Goal: Find specific page/section: Find specific page/section

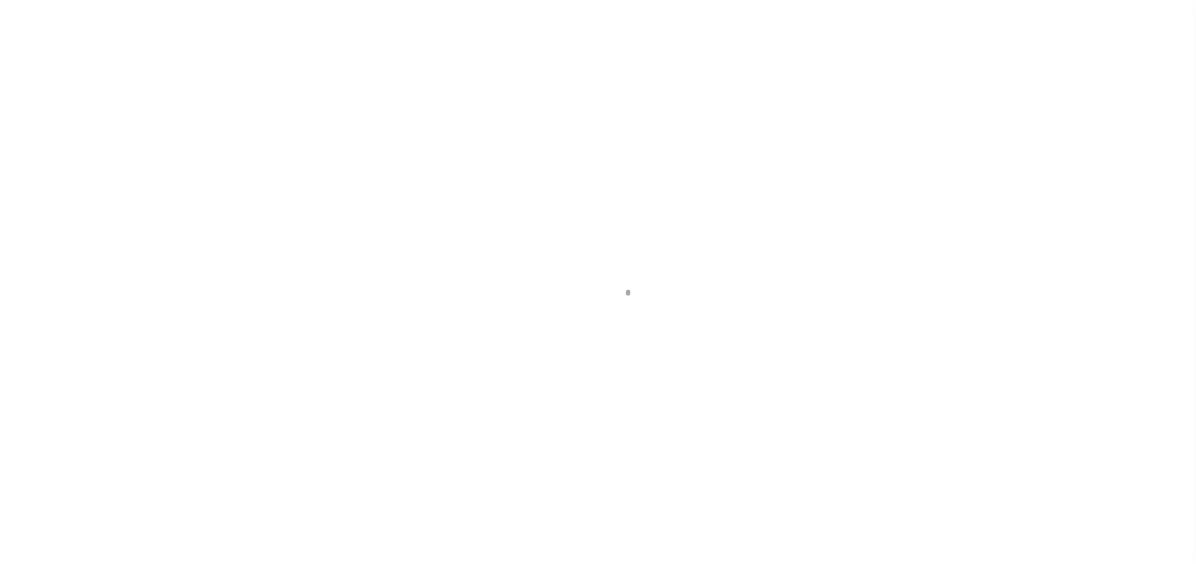
select select
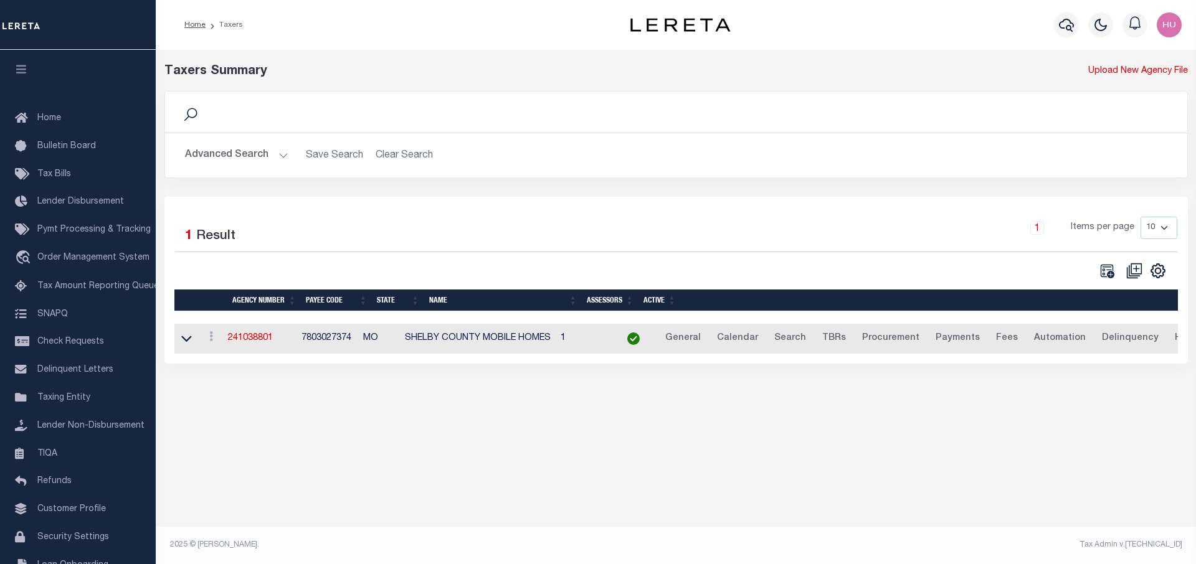
click at [225, 149] on button "Advanced Search" at bounding box center [236, 155] width 103 height 24
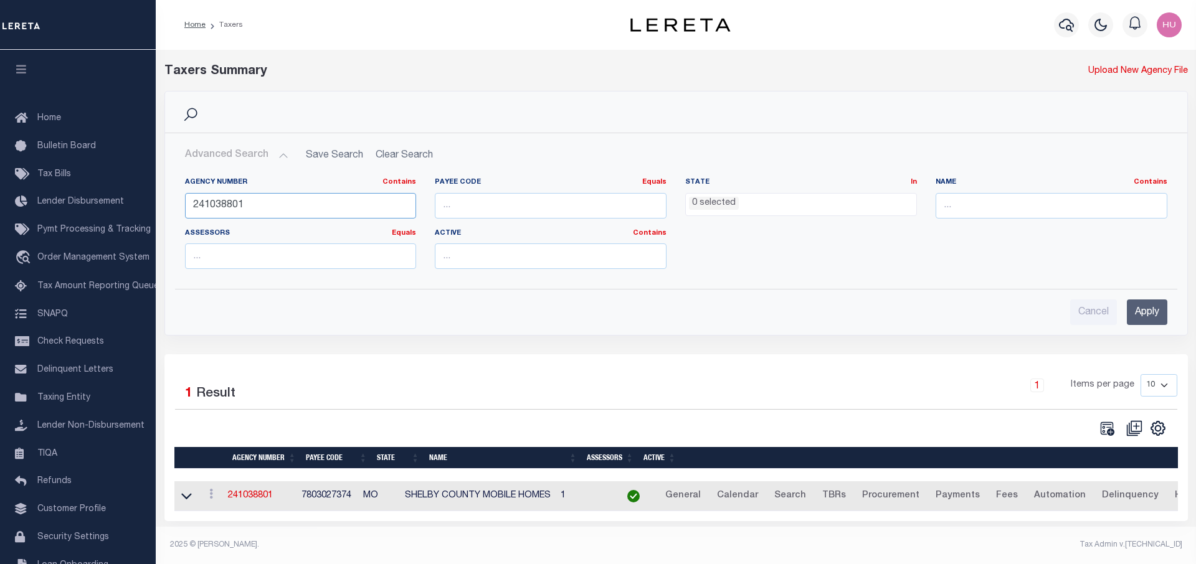
click at [224, 205] on input "241038801" at bounding box center [301, 206] width 232 height 26
paste input "0000"
type input "241030000"
click at [1138, 323] on input "Apply" at bounding box center [1147, 313] width 40 height 26
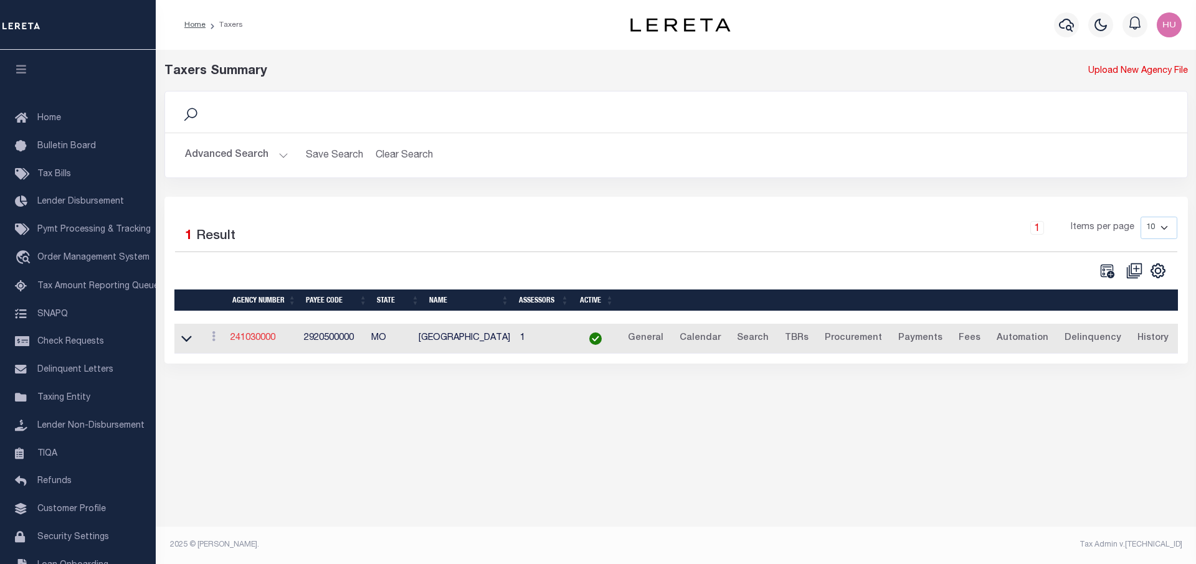
click at [255, 337] on link "241030000" at bounding box center [252, 338] width 45 height 9
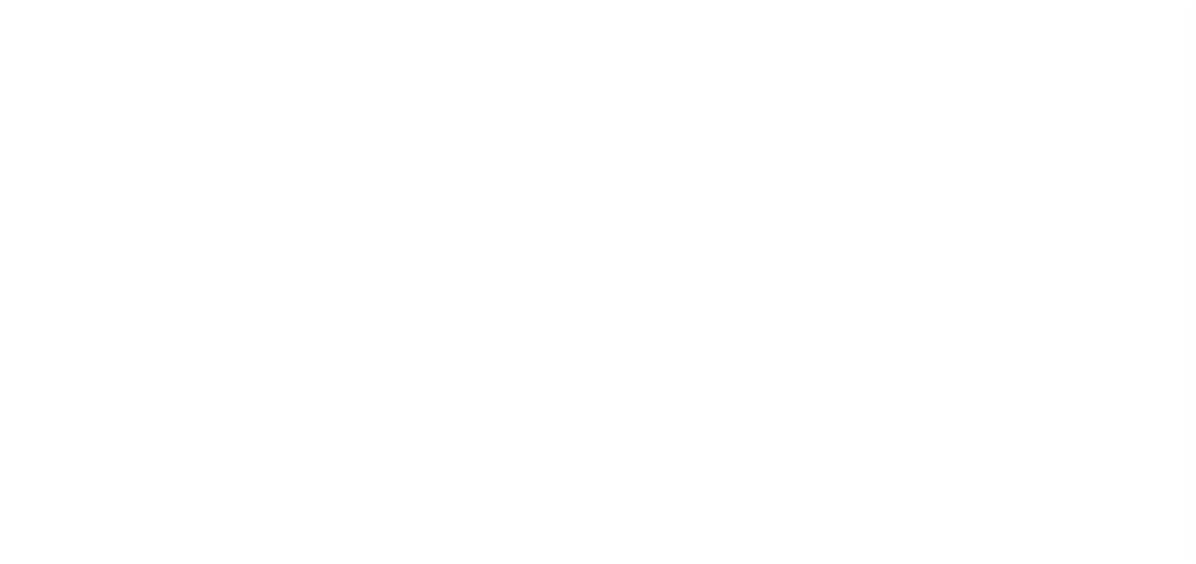
select select
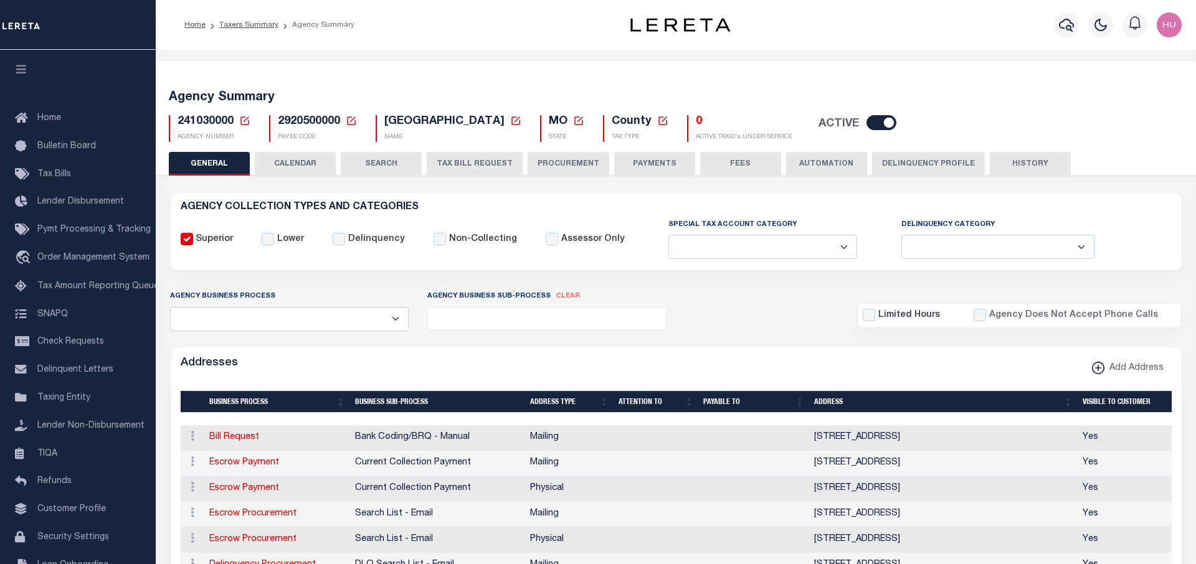
click at [259, 18] on ol "Home Taxers Summary Agency Summary" at bounding box center [269, 25] width 190 height 26
click at [252, 25] on link "Taxers Summary" at bounding box center [248, 24] width 59 height 7
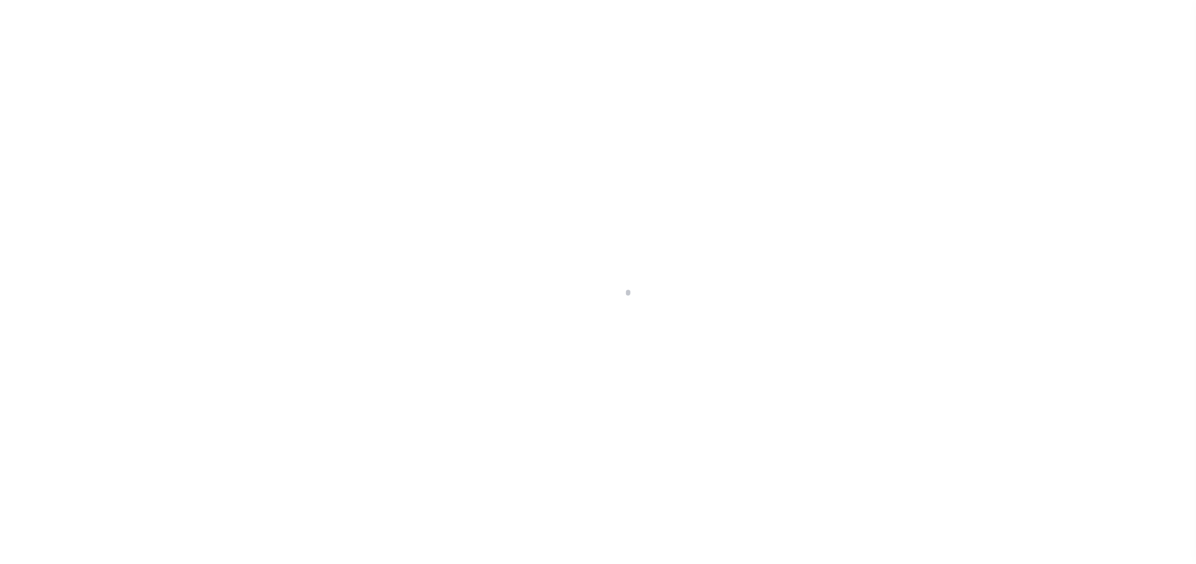
select select
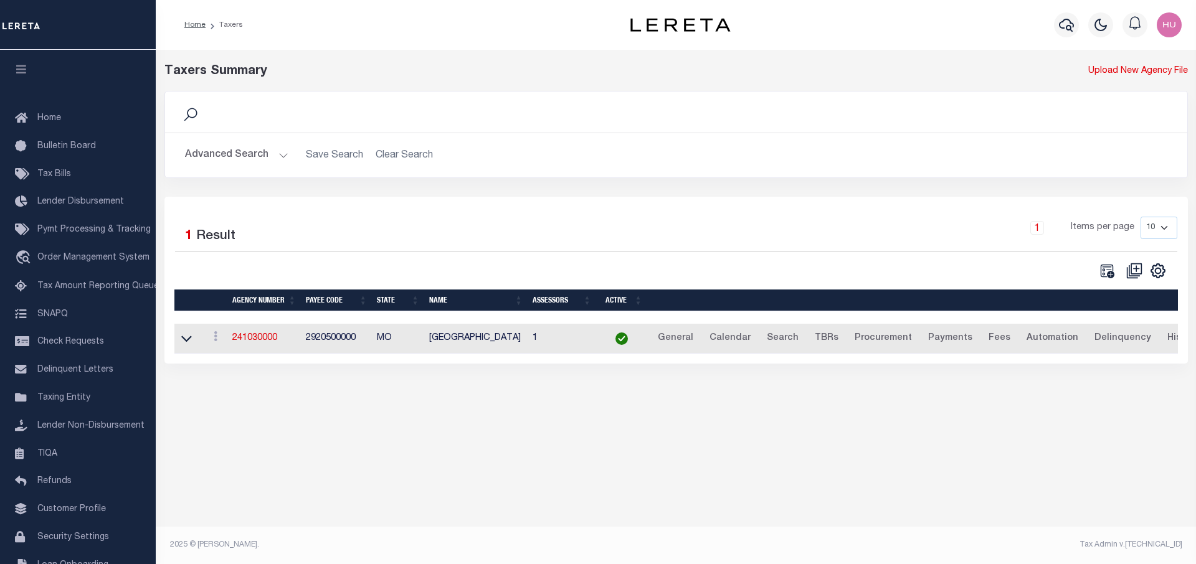
click at [227, 156] on button "Advanced Search" at bounding box center [236, 155] width 103 height 24
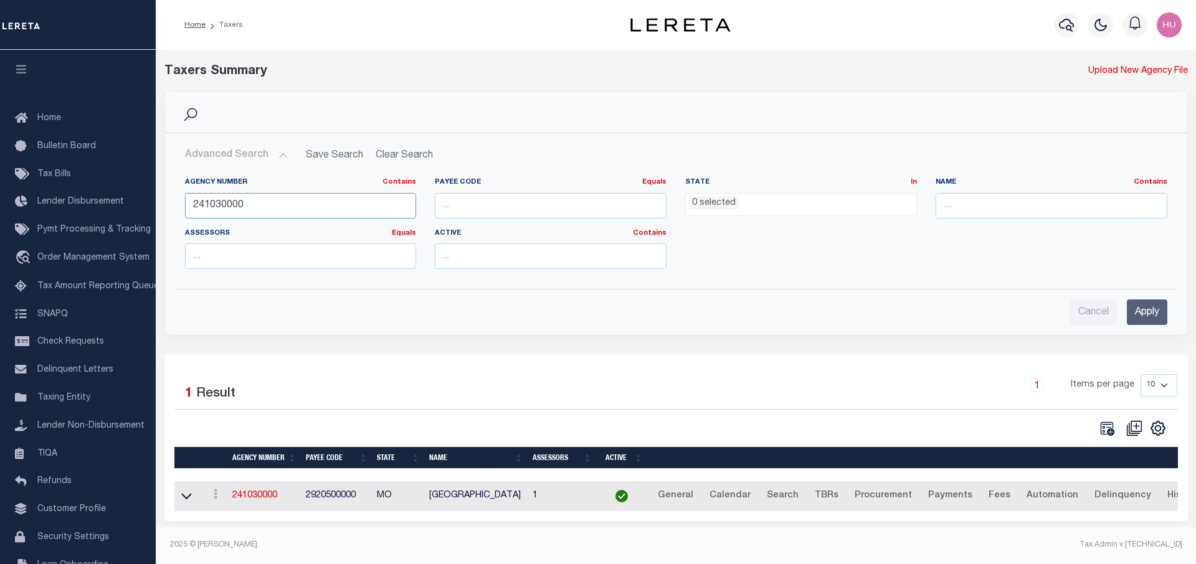
click at [211, 200] on input "241030000" at bounding box center [301, 206] width 232 height 26
paste input "180110206"
type input "180110206"
click at [1143, 315] on input "Apply" at bounding box center [1147, 313] width 40 height 26
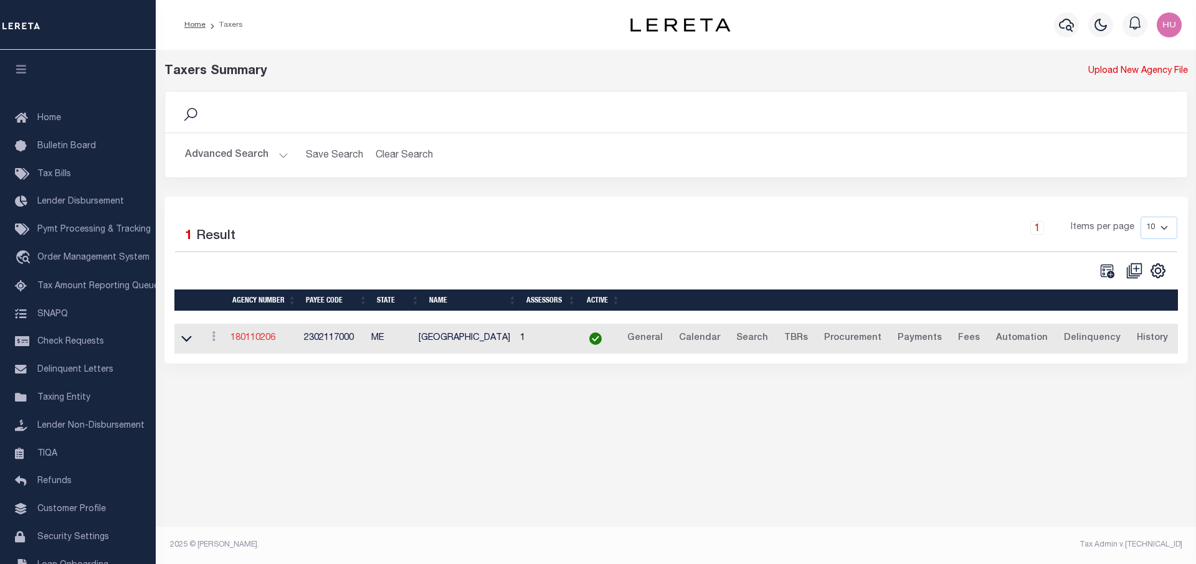
click at [260, 336] on link "180110206" at bounding box center [252, 338] width 45 height 9
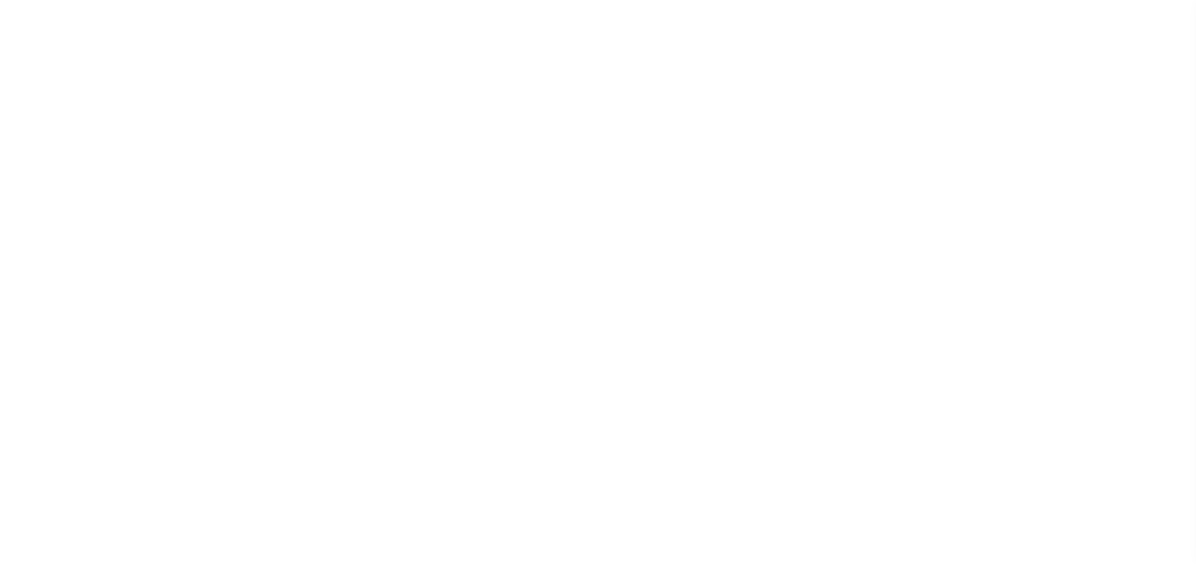
select select
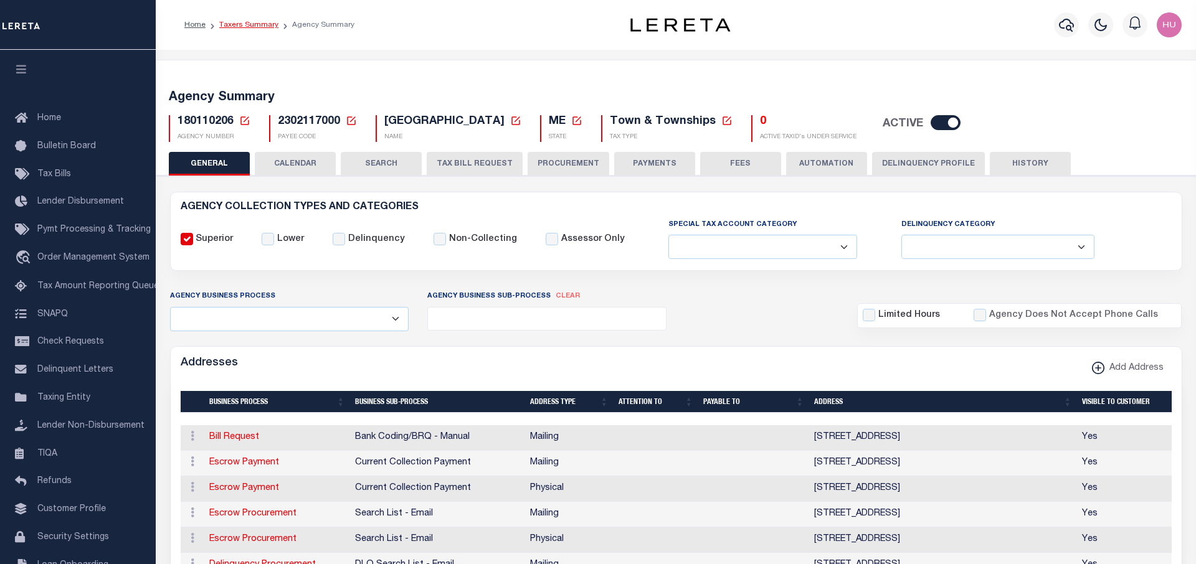
click at [260, 26] on link "Taxers Summary" at bounding box center [248, 24] width 59 height 7
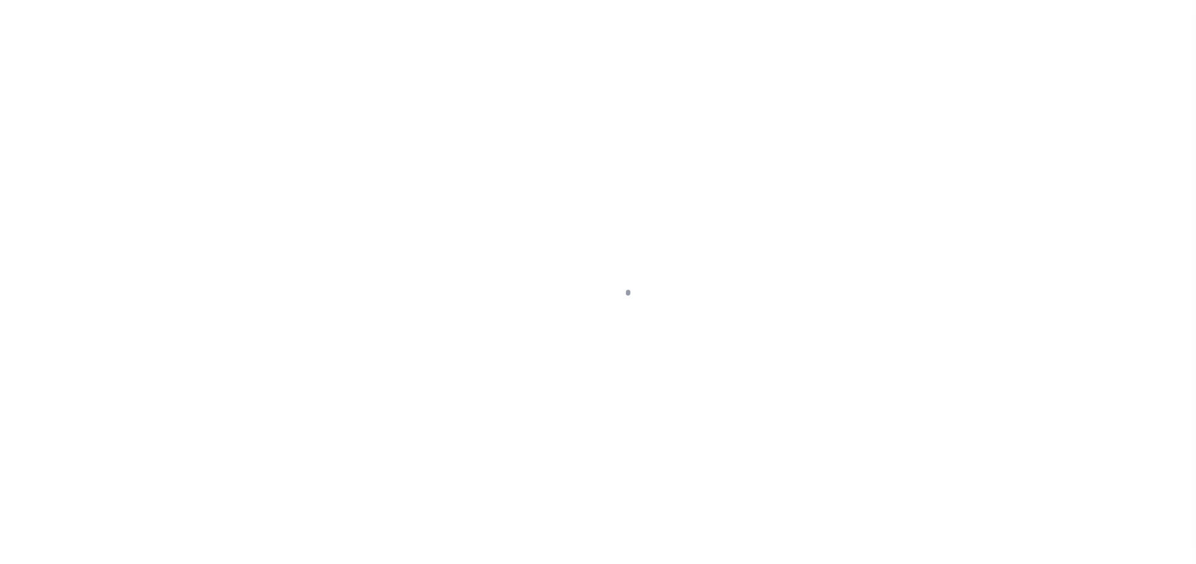
select select
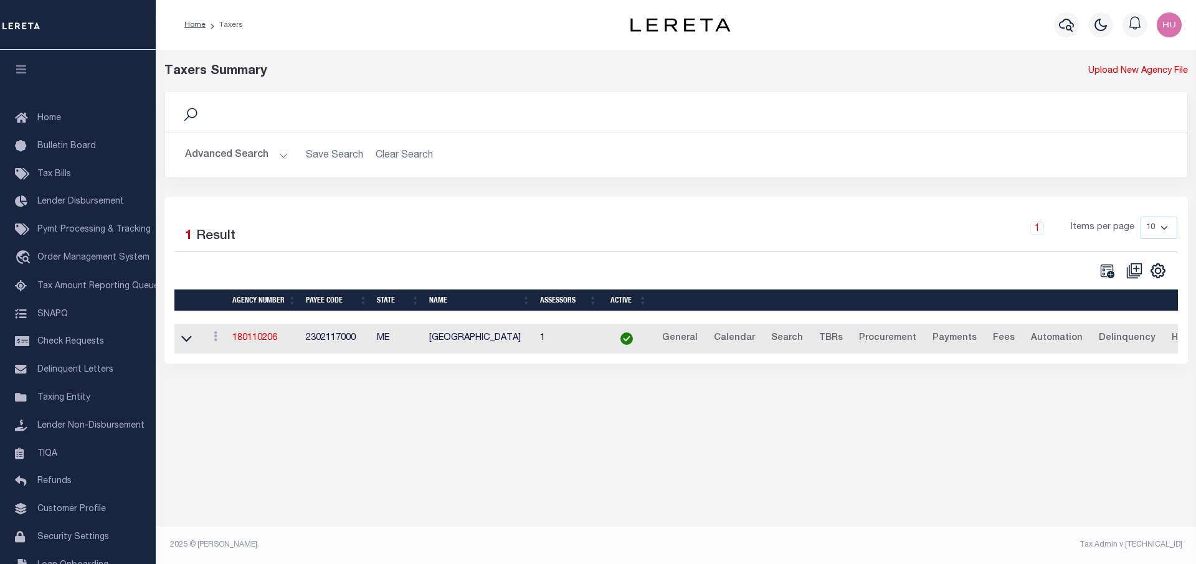
click at [250, 154] on button "Advanced Search" at bounding box center [236, 155] width 103 height 24
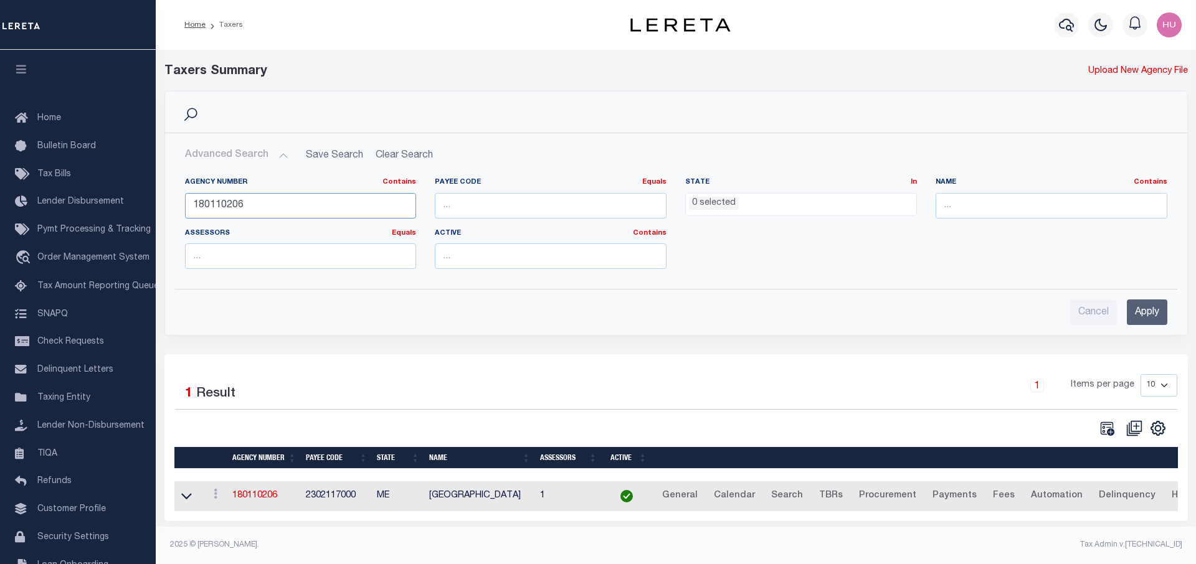
click at [219, 214] on input "180110206" at bounding box center [301, 206] width 232 height 26
paste input "240600000"
type input "240600000"
click at [1151, 321] on input "Apply" at bounding box center [1147, 313] width 40 height 26
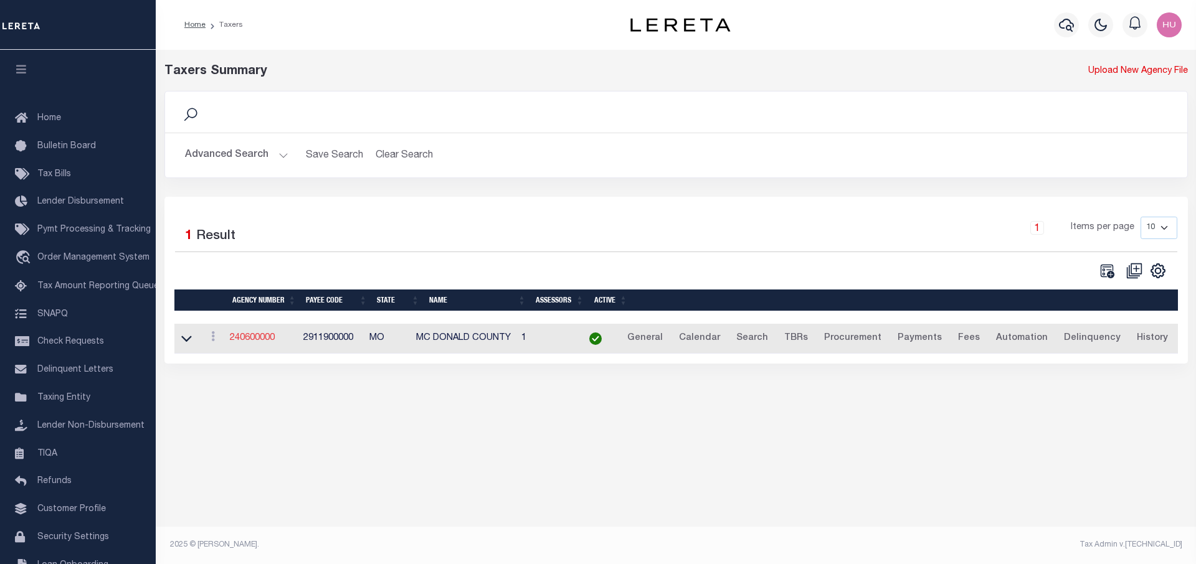
click at [244, 341] on link "240600000" at bounding box center [252, 338] width 45 height 9
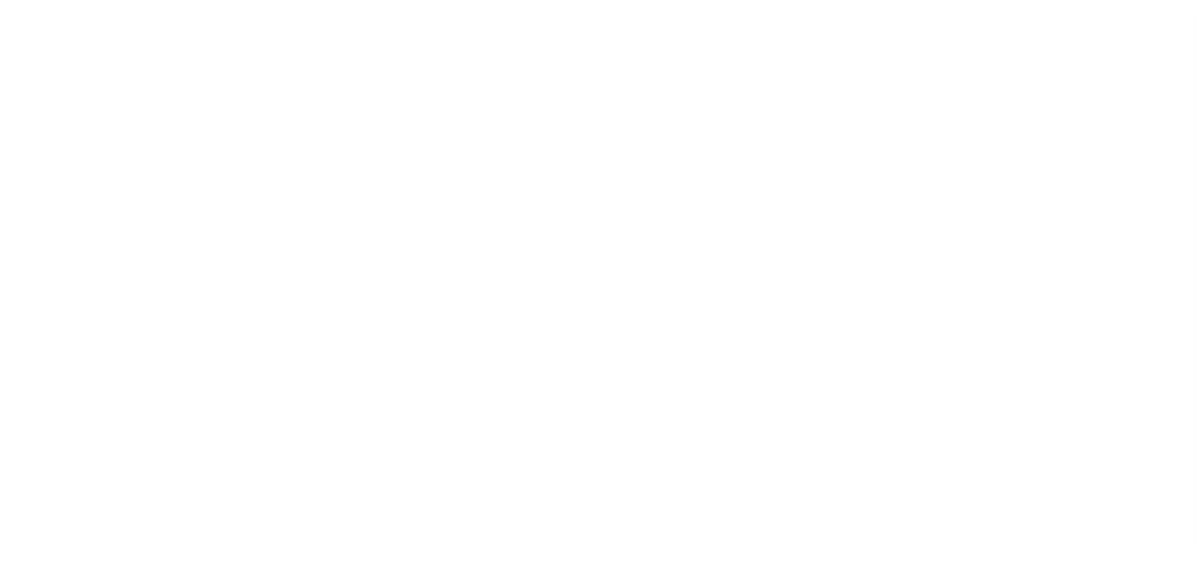
select select
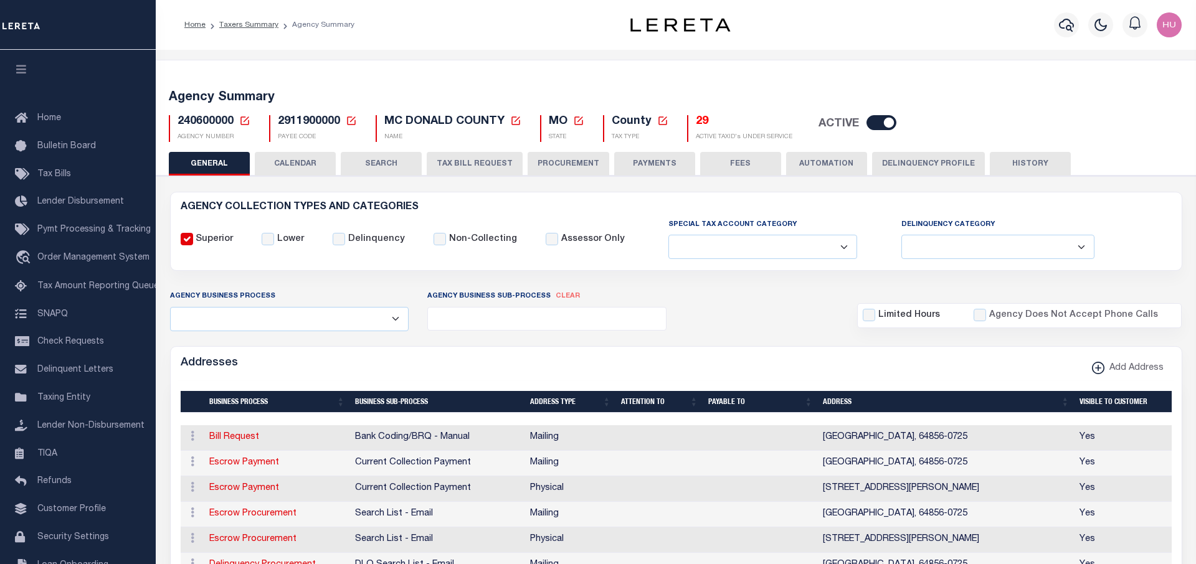
click at [887, 167] on button "Delinquency Profile" at bounding box center [928, 164] width 113 height 24
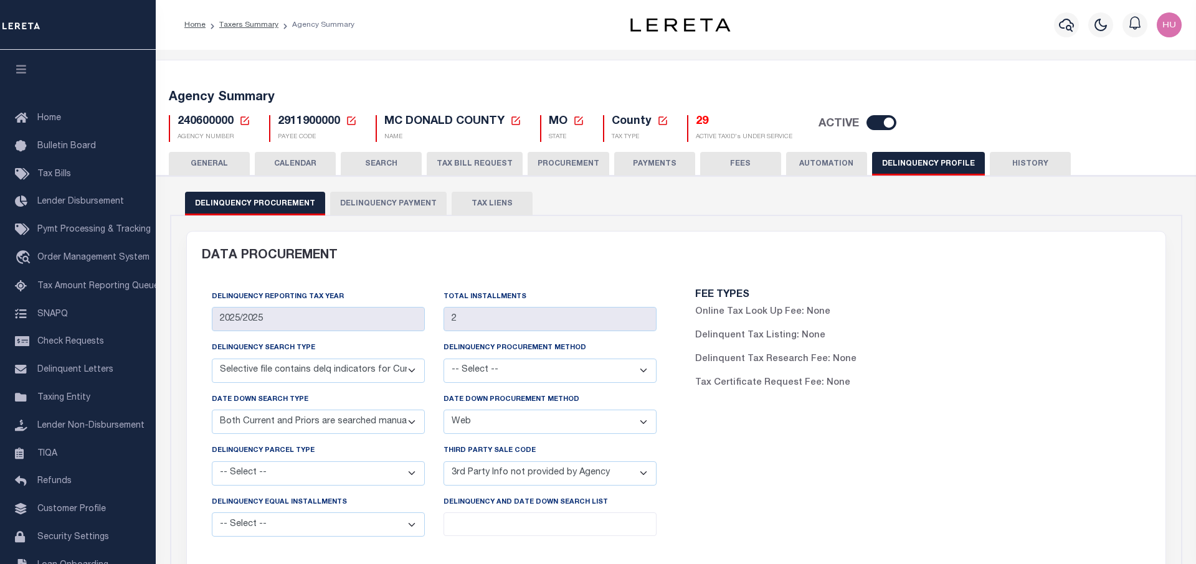
click at [405, 207] on button "Delinquency Payment" at bounding box center [388, 204] width 116 height 24
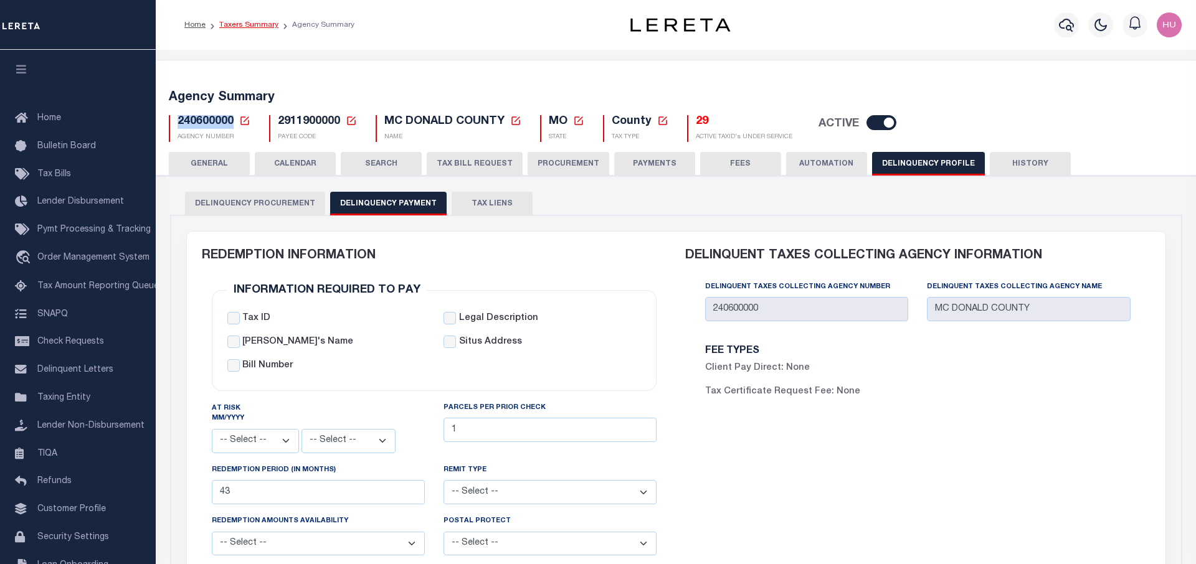
click at [254, 22] on link "Taxers Summary" at bounding box center [248, 24] width 59 height 7
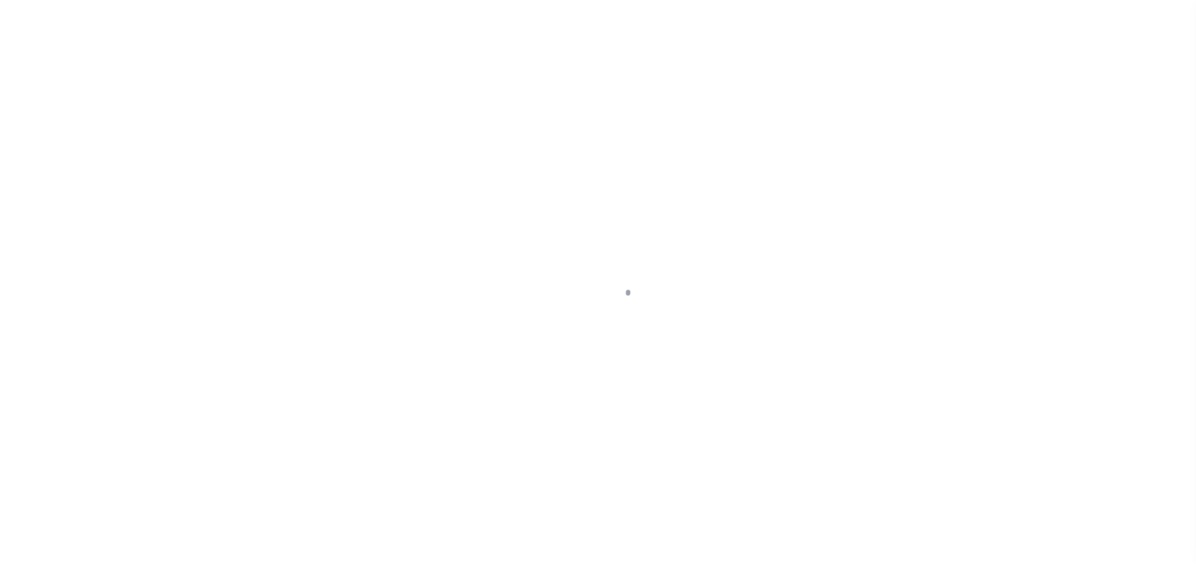
select select
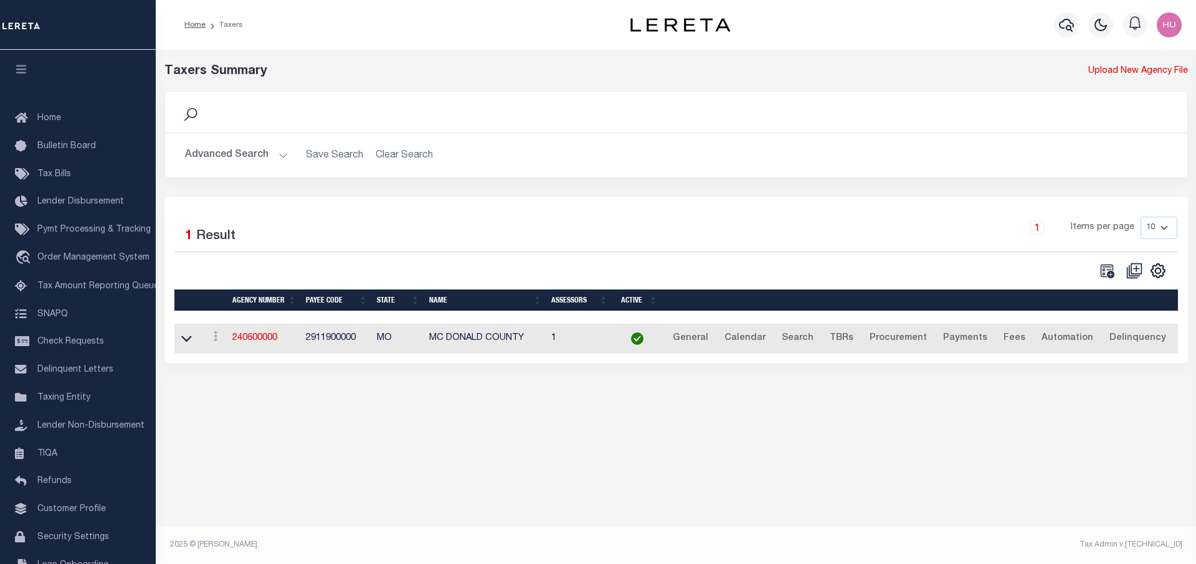
click at [240, 154] on button "Advanced Search" at bounding box center [236, 155] width 103 height 24
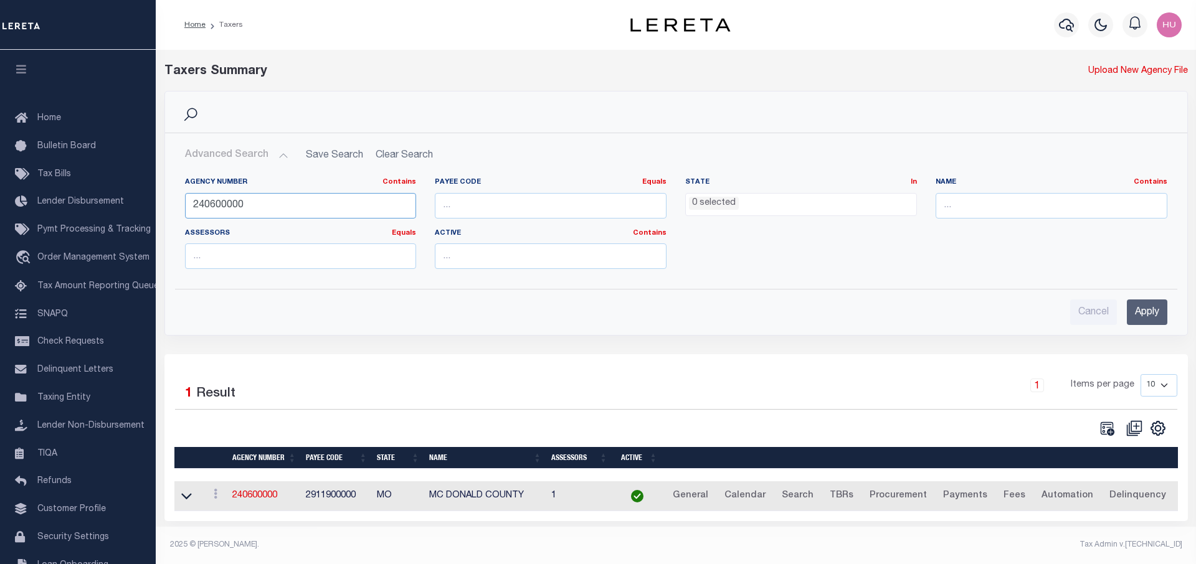
click at [227, 211] on input "240600000" at bounding box center [301, 206] width 232 height 26
paste input "320240002"
type input "320240002"
click at [1145, 317] on input "Apply" at bounding box center [1147, 313] width 40 height 26
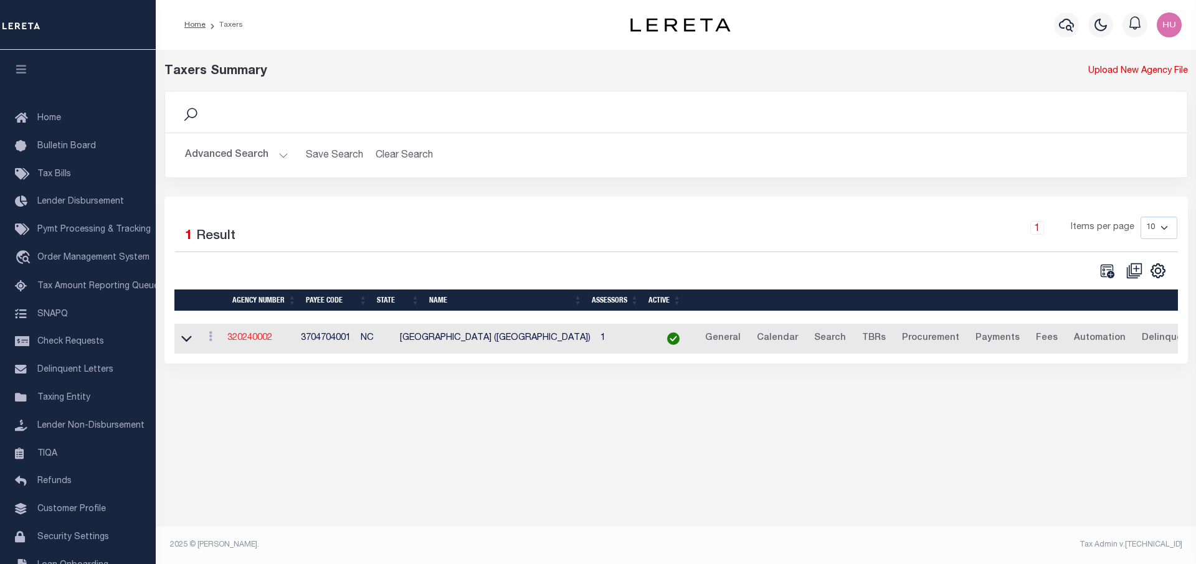
click at [260, 339] on link "320240002" at bounding box center [249, 338] width 45 height 9
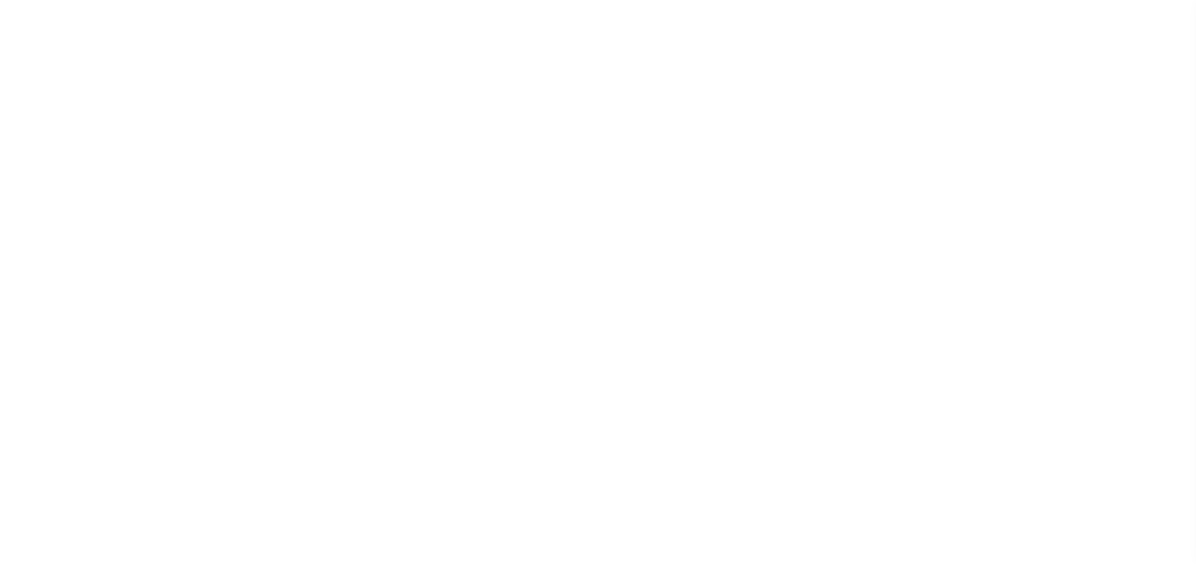
select select
select select "2024"
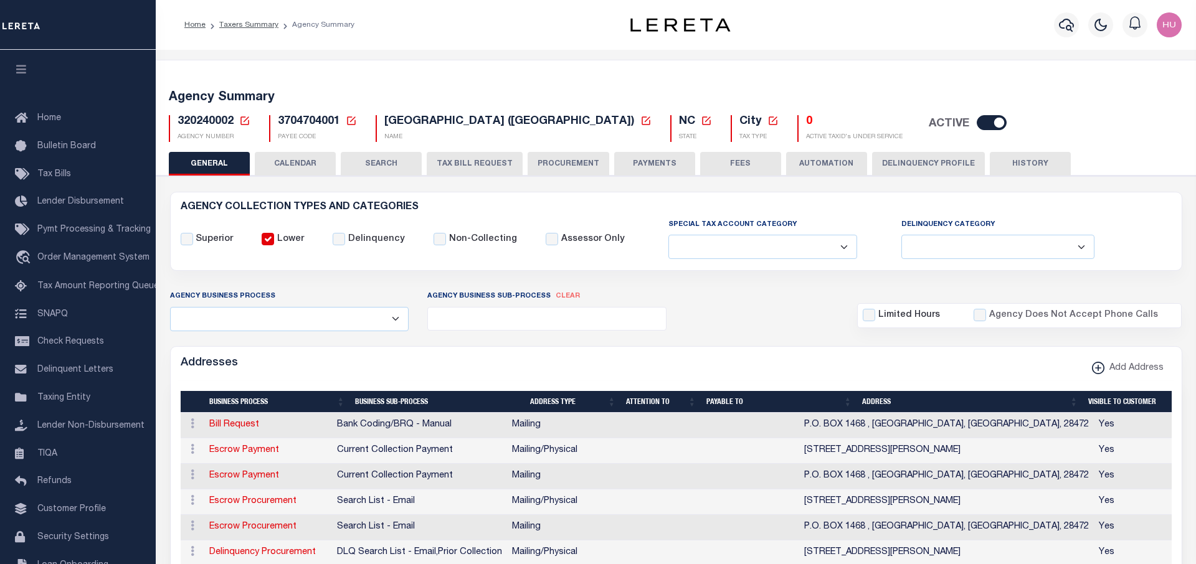
click at [930, 172] on button "Delinquency Profile" at bounding box center [928, 164] width 113 height 24
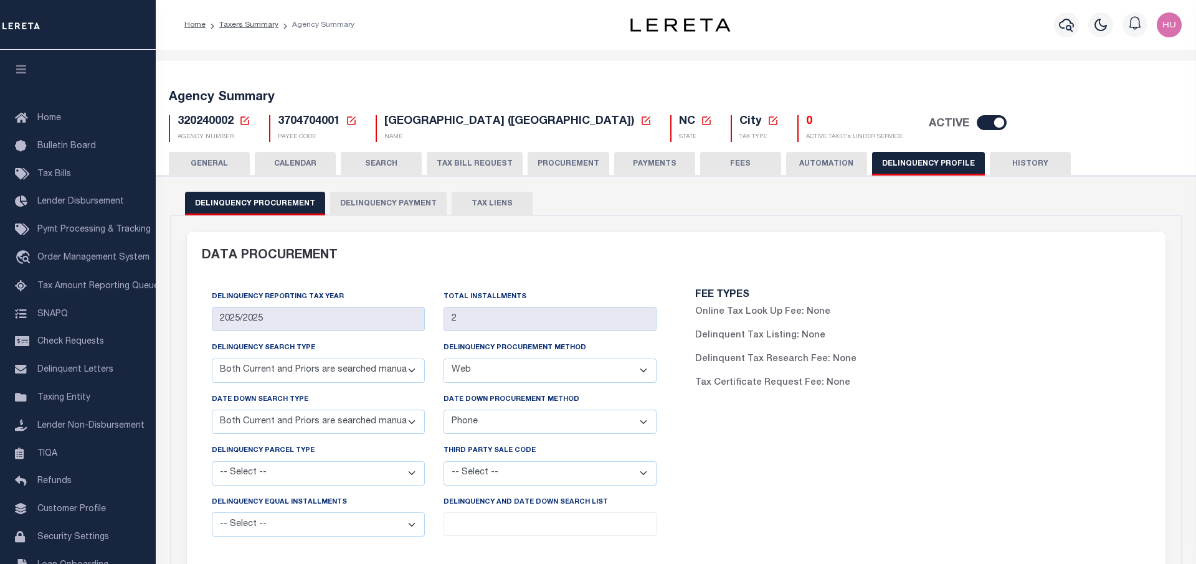
click at [359, 207] on button "Delinquency Payment" at bounding box center [388, 204] width 116 height 24
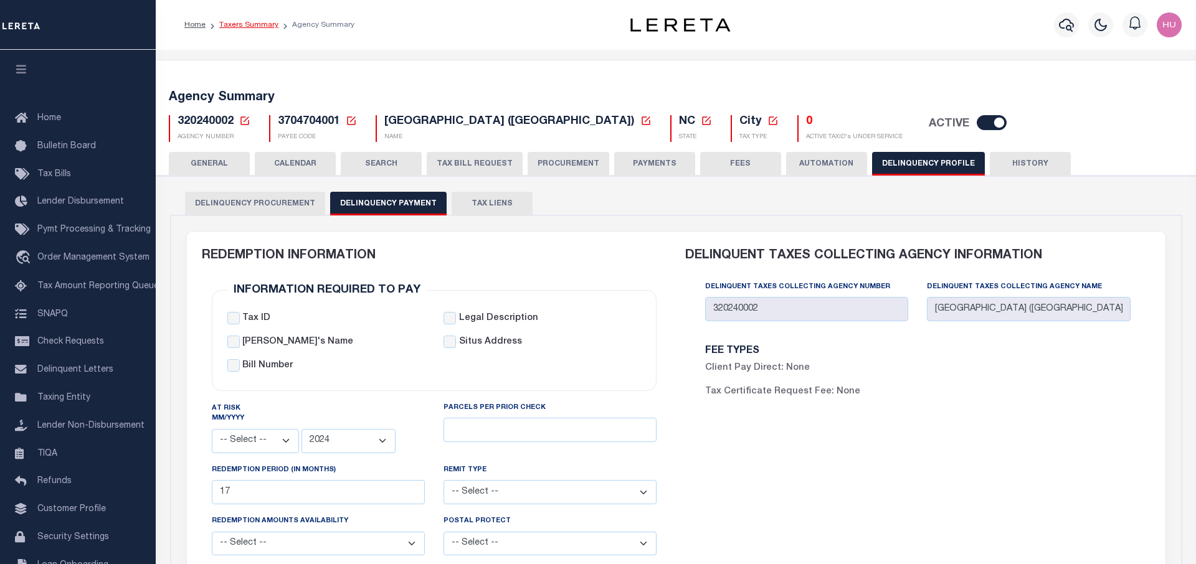
click at [242, 28] on link "Taxers Summary" at bounding box center [248, 24] width 59 height 7
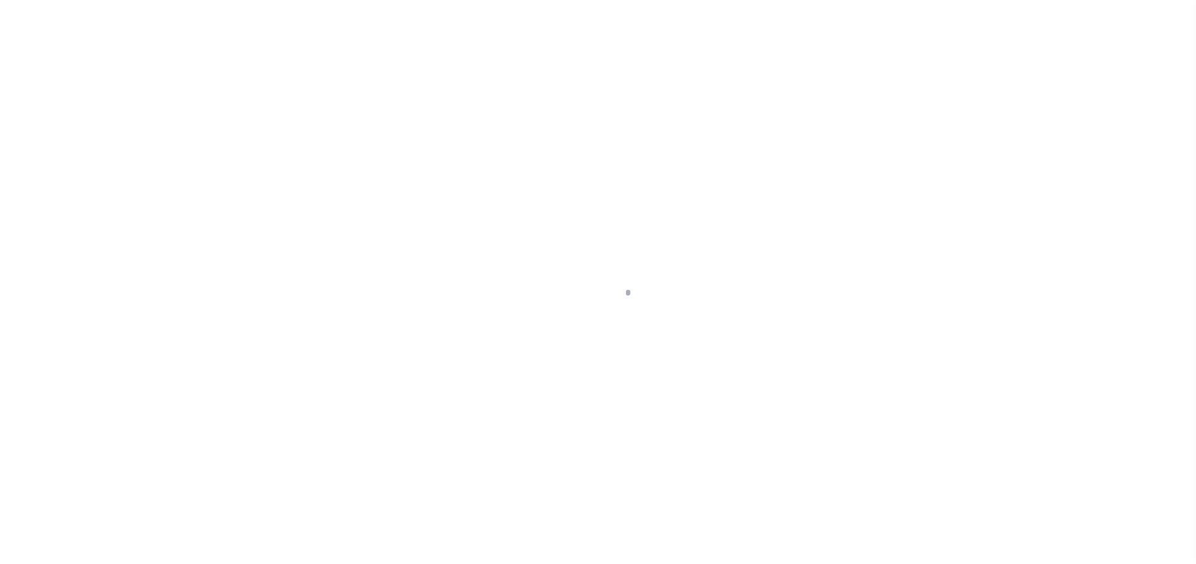
select select
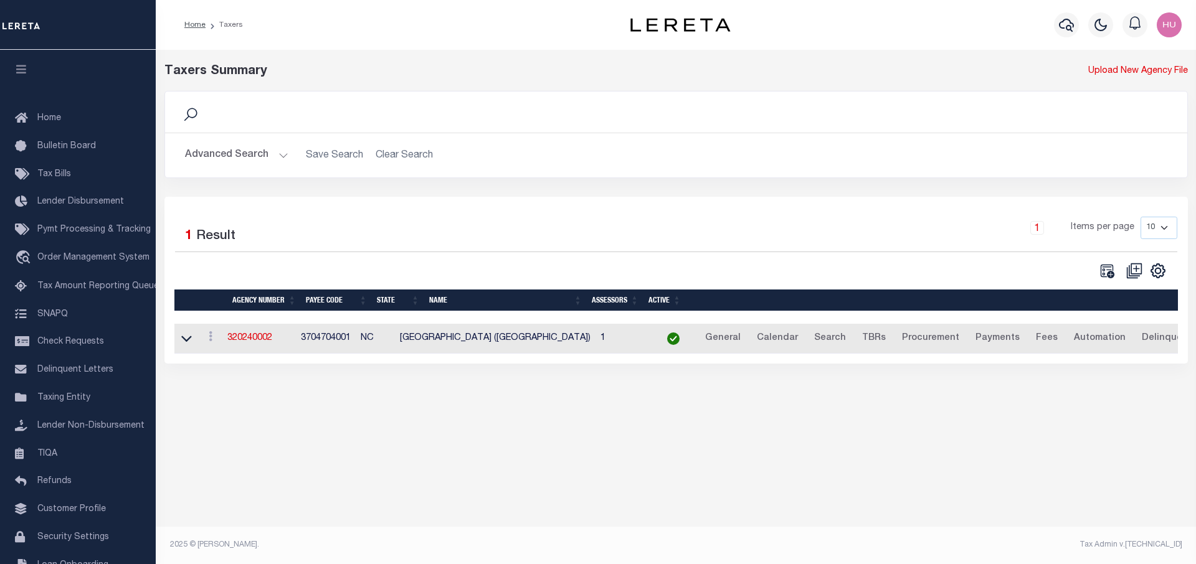
click at [242, 153] on button "Advanced Search" at bounding box center [236, 155] width 103 height 24
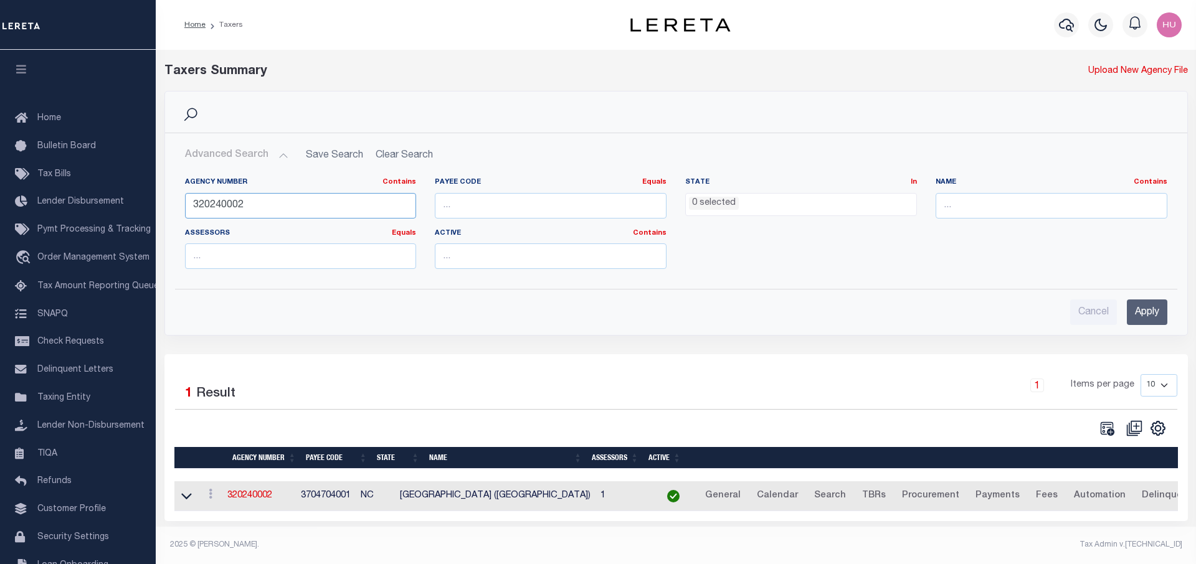
click at [214, 204] on input "320240002" at bounding box center [301, 206] width 232 height 26
paste input "230380000"
type input "230380000"
click at [1146, 311] on input "Apply" at bounding box center [1147, 313] width 40 height 26
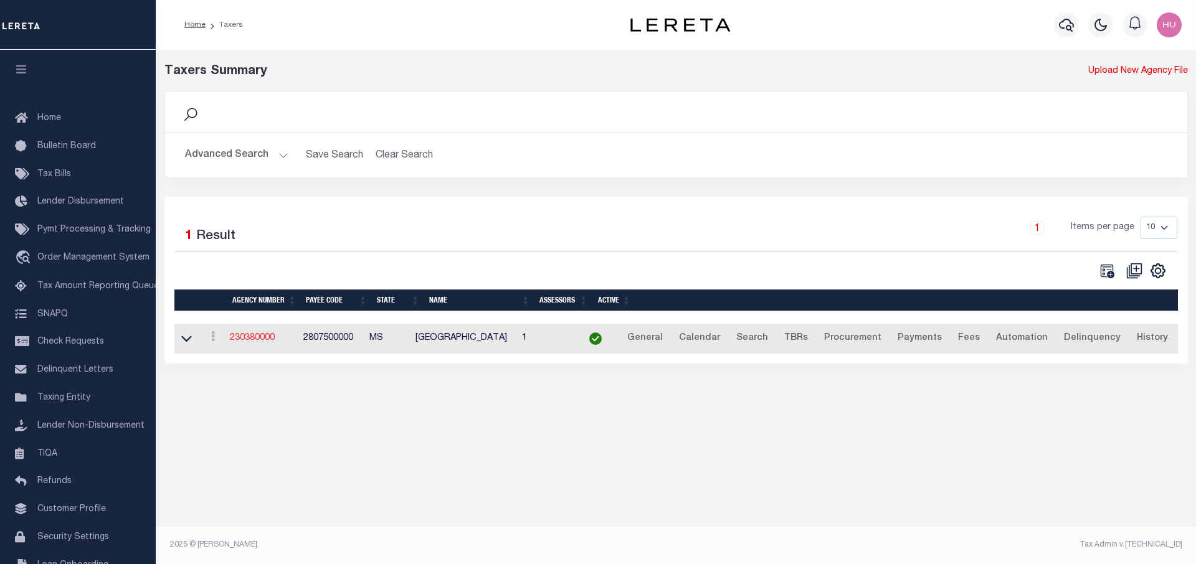
click at [261, 339] on link "230380000" at bounding box center [252, 338] width 45 height 9
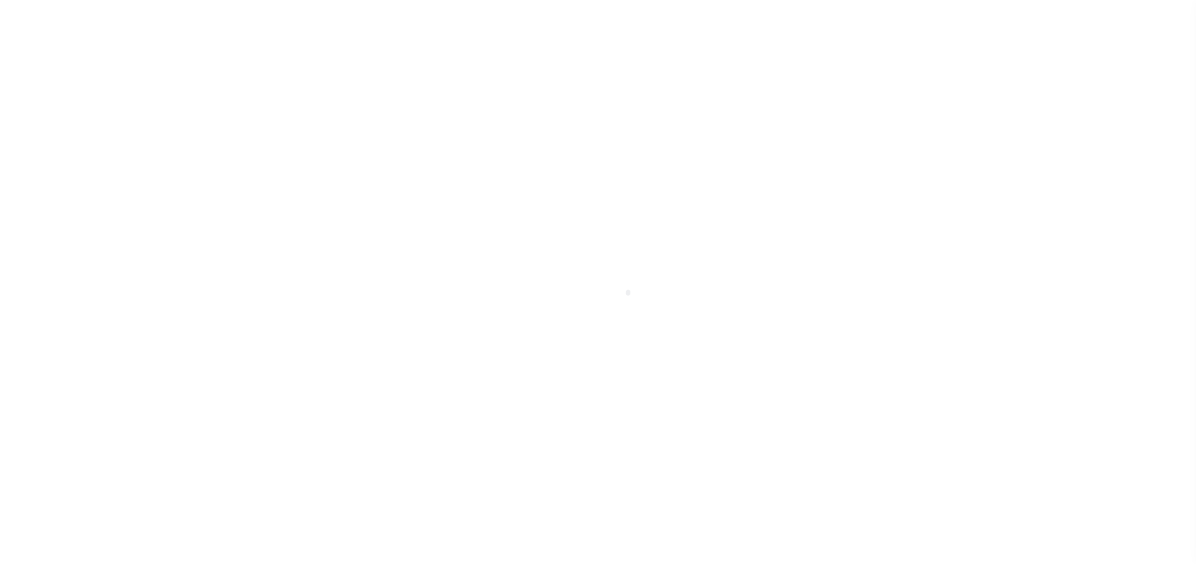
select select
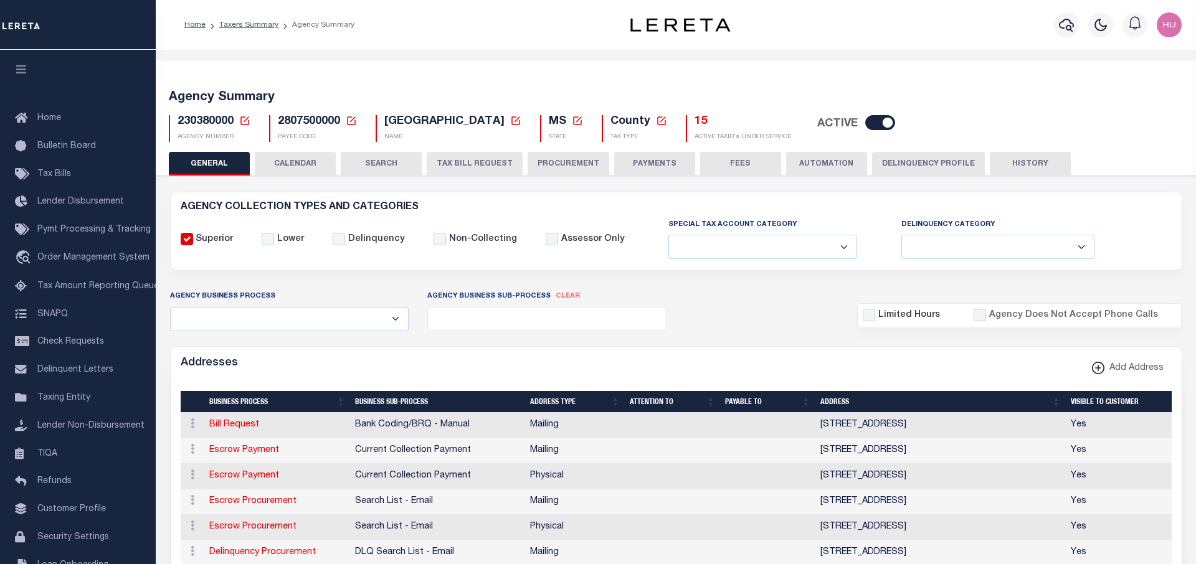
select select
select select "2022"
type input "20"
type input "24"
select select
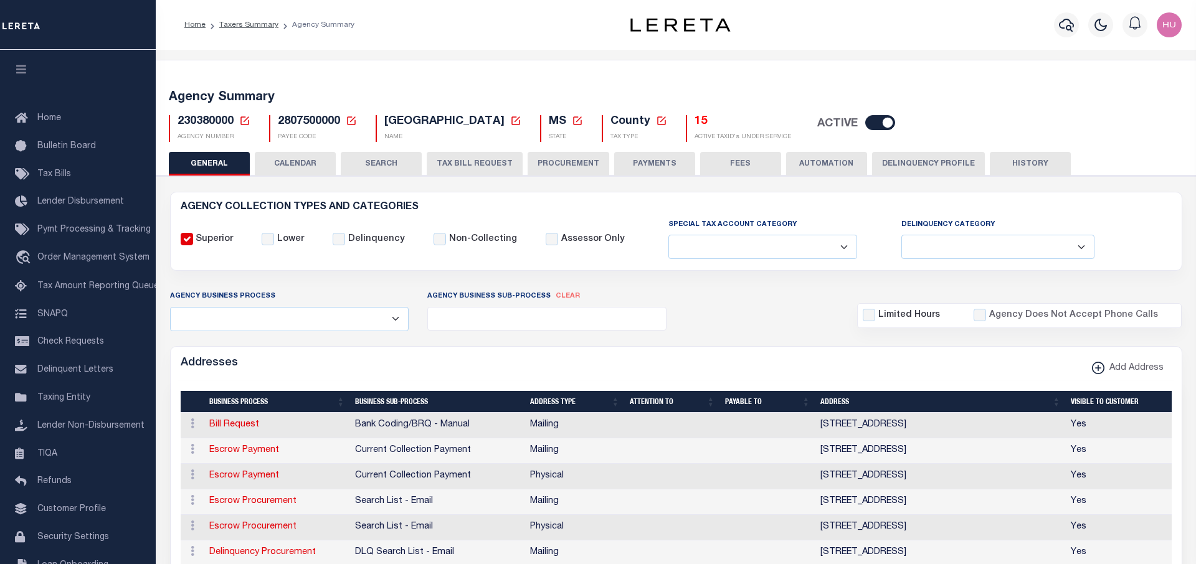
select select
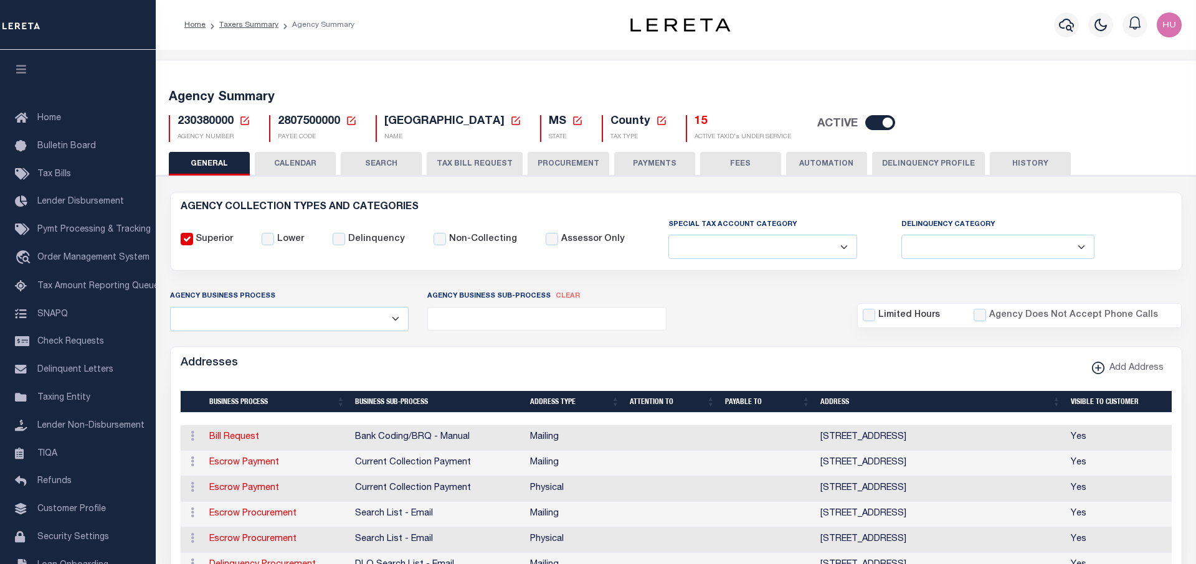
click at [935, 168] on button "Delinquency Profile" at bounding box center [928, 164] width 113 height 24
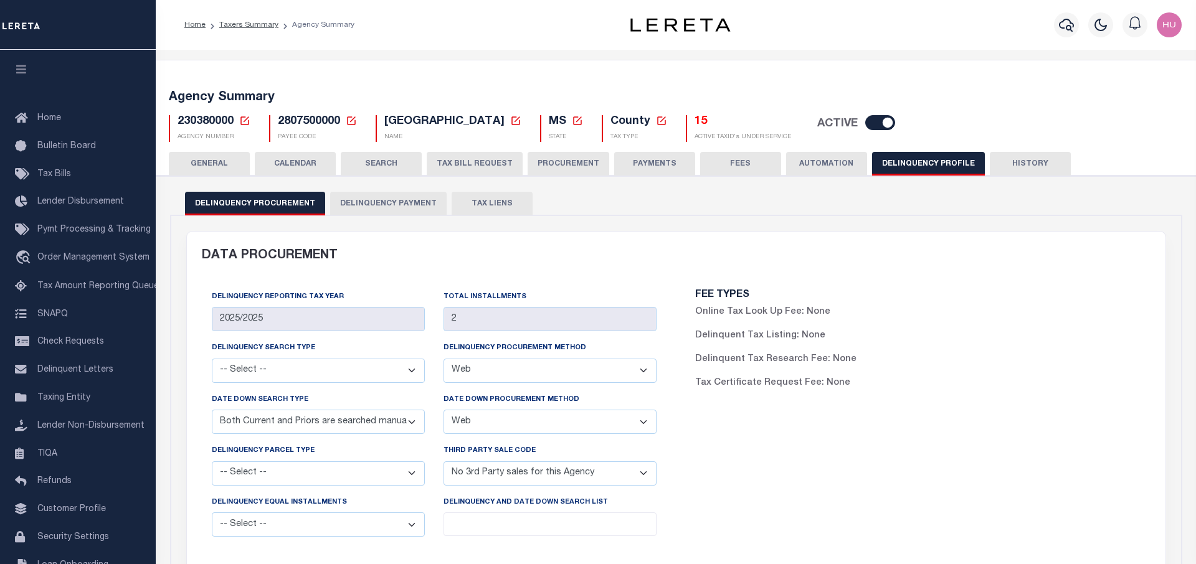
click at [392, 205] on button "Delinquency Payment" at bounding box center [388, 204] width 116 height 24
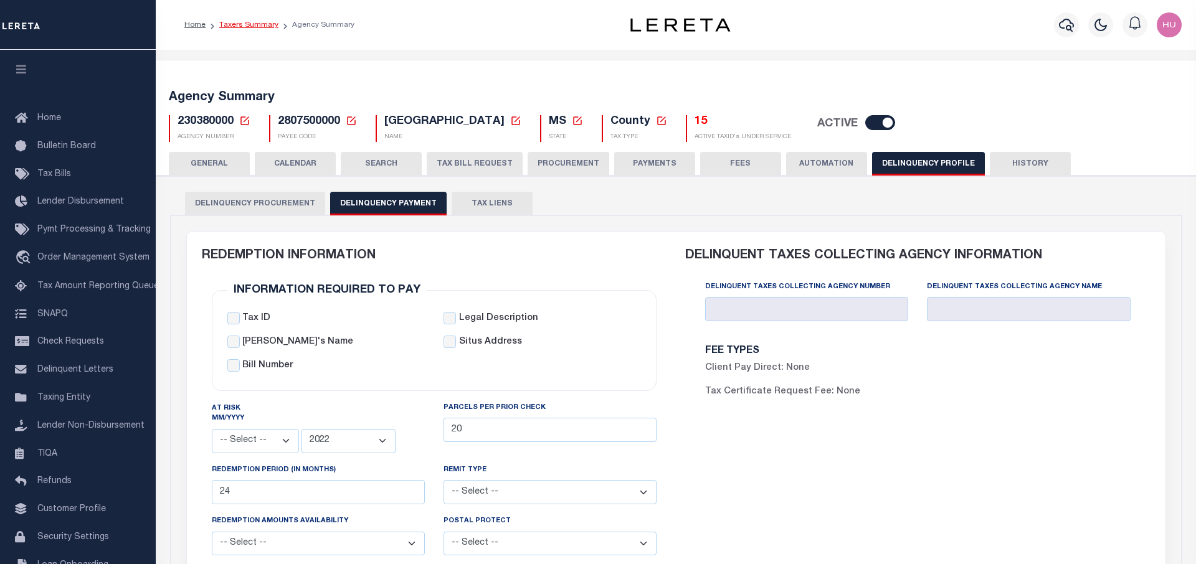
click at [238, 23] on link "Taxers Summary" at bounding box center [248, 24] width 59 height 7
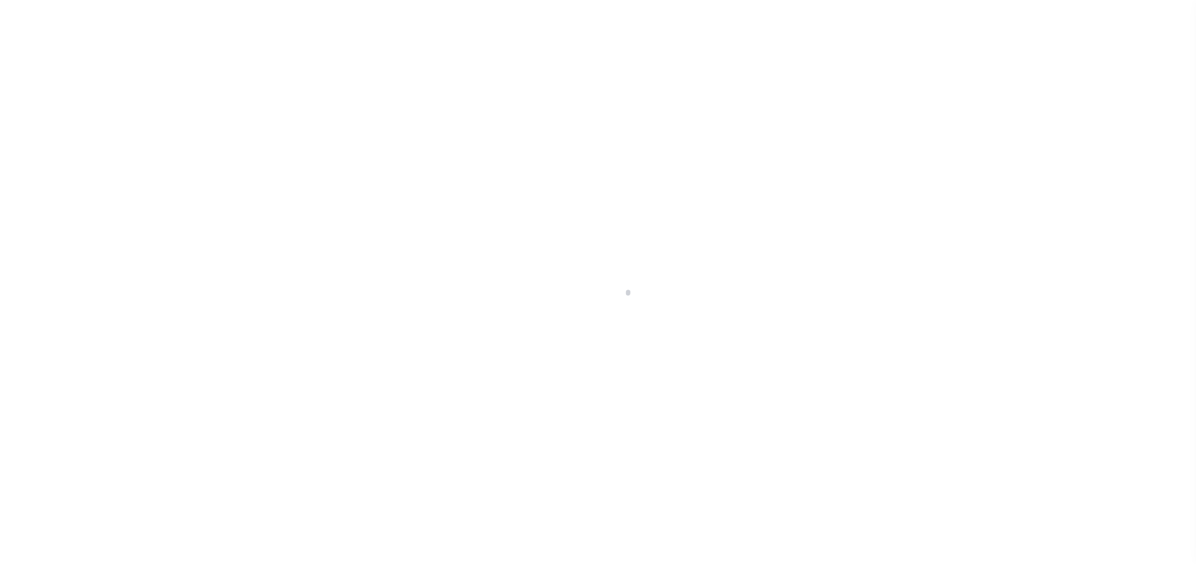
select select
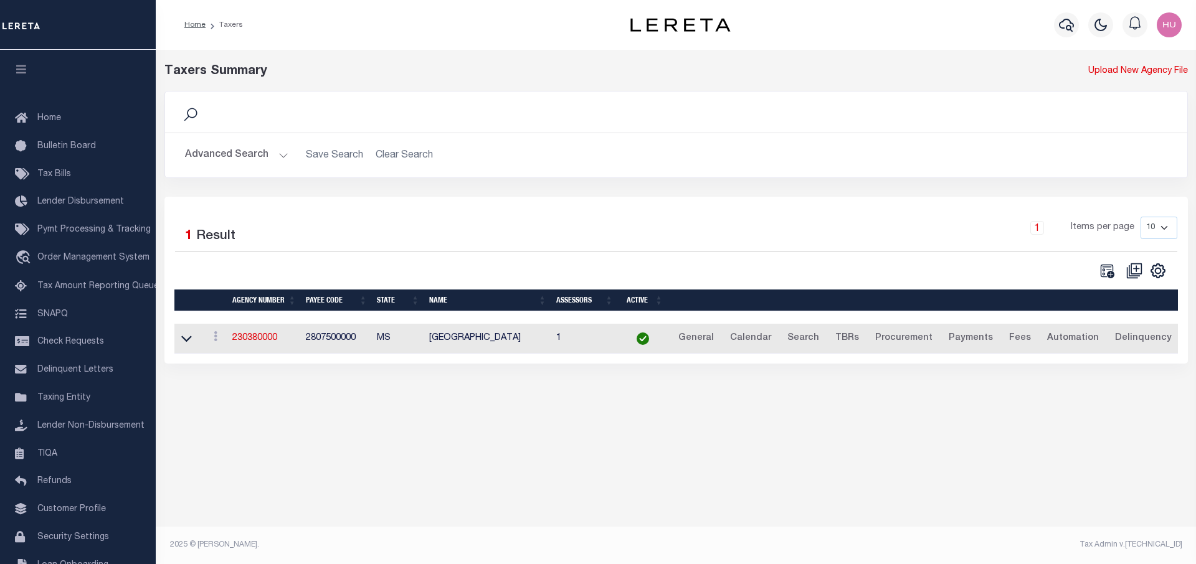
click at [253, 149] on button "Advanced Search" at bounding box center [236, 155] width 103 height 24
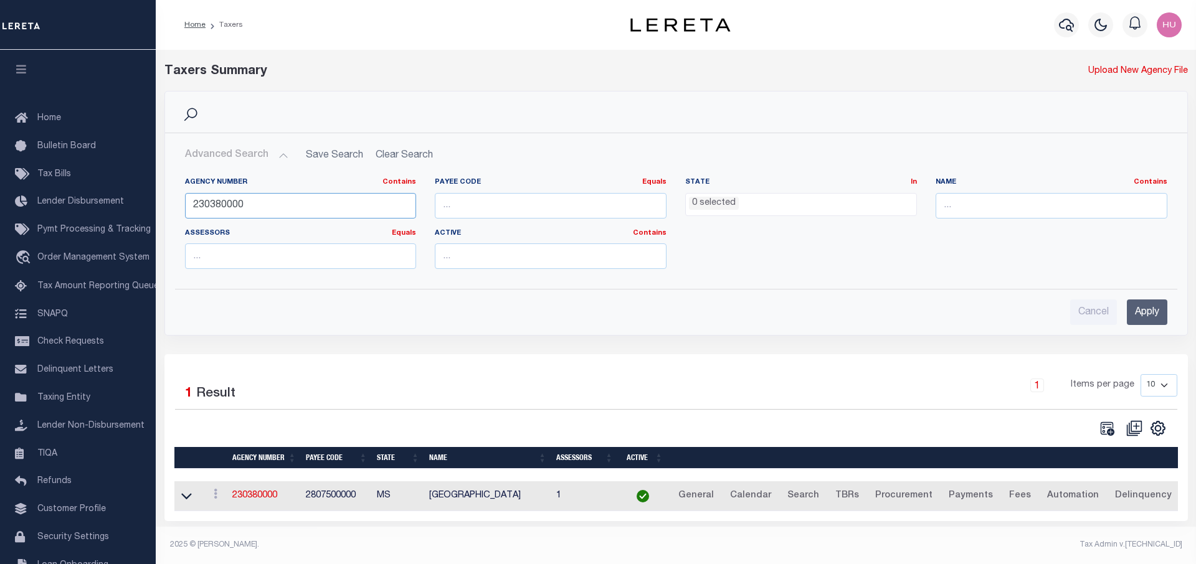
click at [225, 201] on input "230380000" at bounding box center [301, 206] width 232 height 26
paste input "19014"
type input "190140000"
drag, startPoint x: 1139, startPoint y: 310, endPoint x: 1084, endPoint y: 304, distance: 55.2
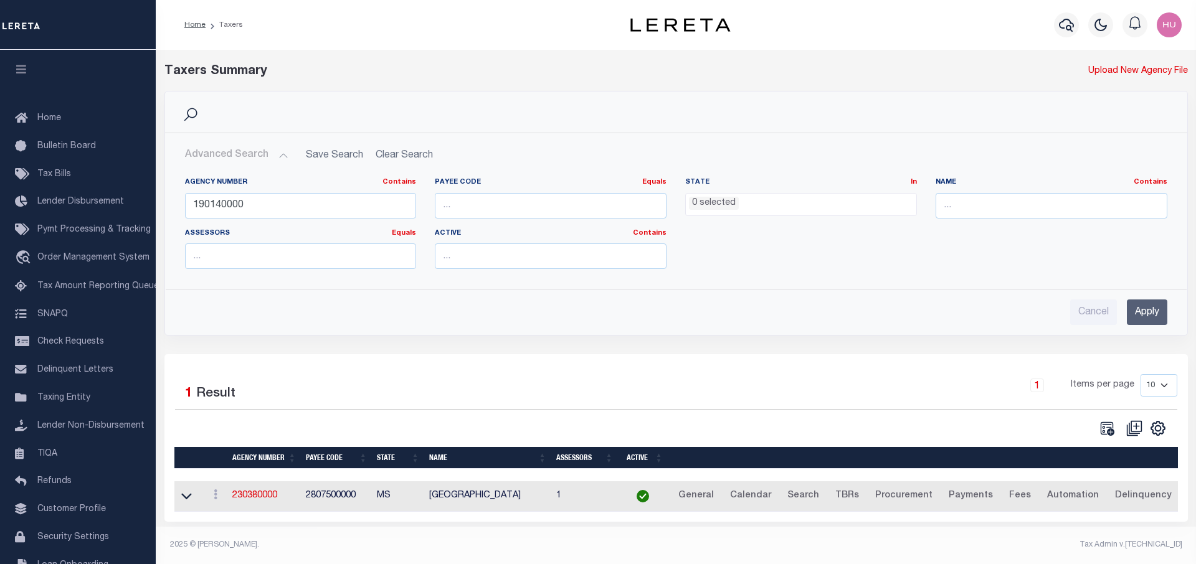
click at [1139, 310] on input "Apply" at bounding box center [1147, 313] width 40 height 26
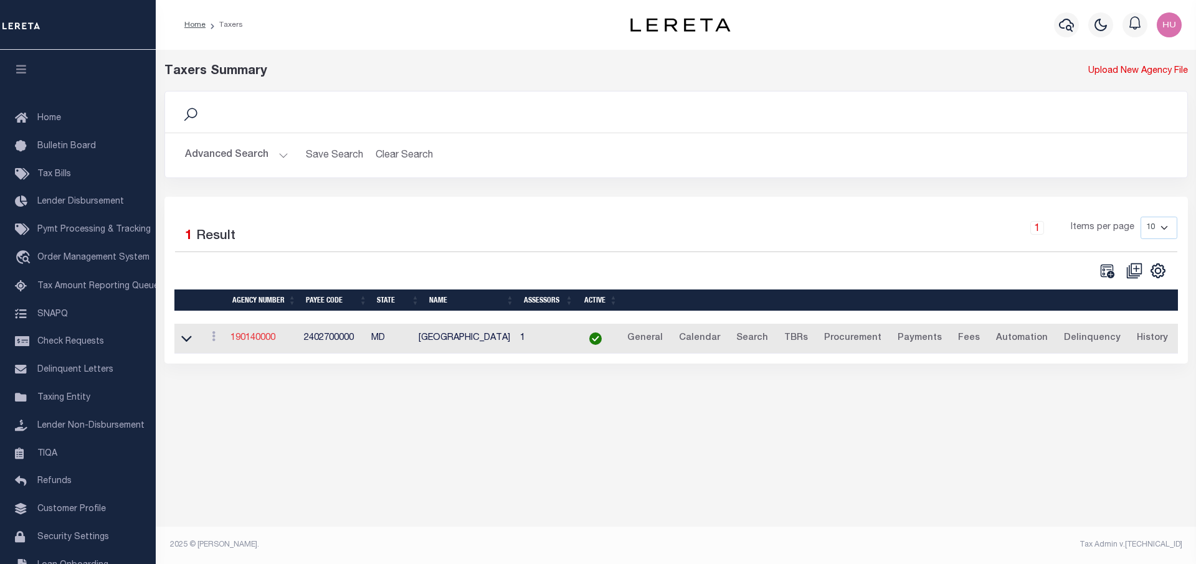
click at [260, 337] on link "190140000" at bounding box center [252, 338] width 45 height 9
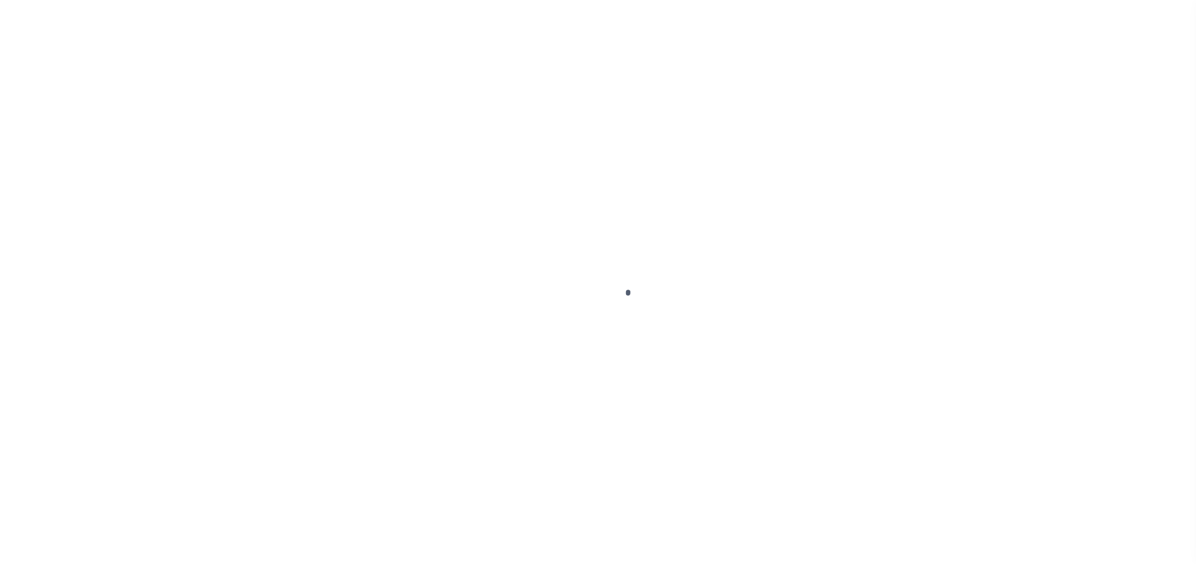
select select
checkbox input "false"
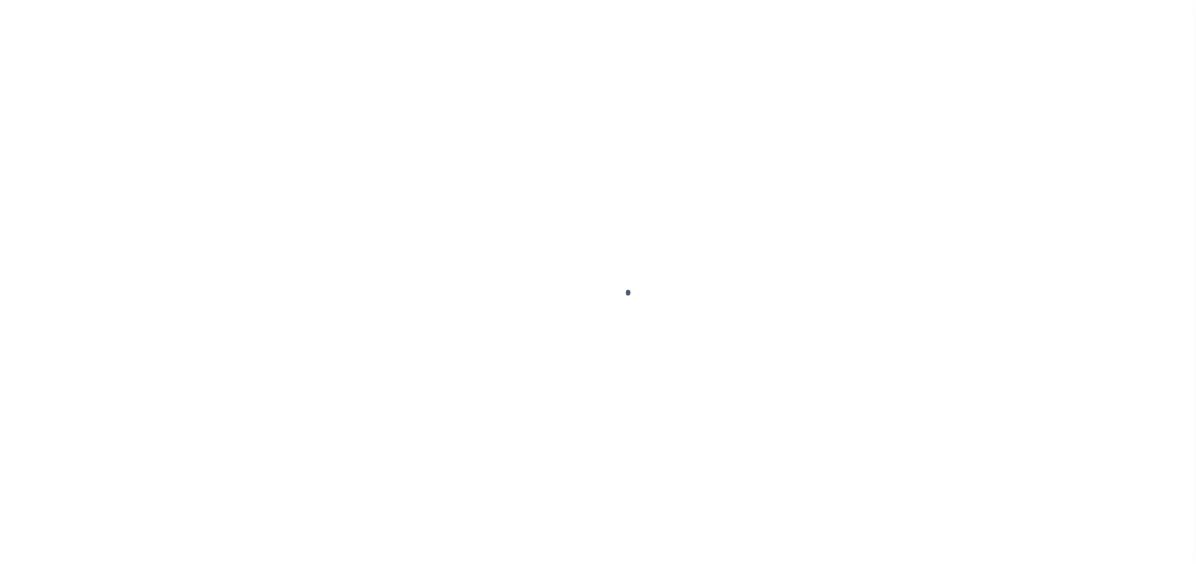
checkbox input "false"
type input "2402700000"
checkbox input "true"
select select
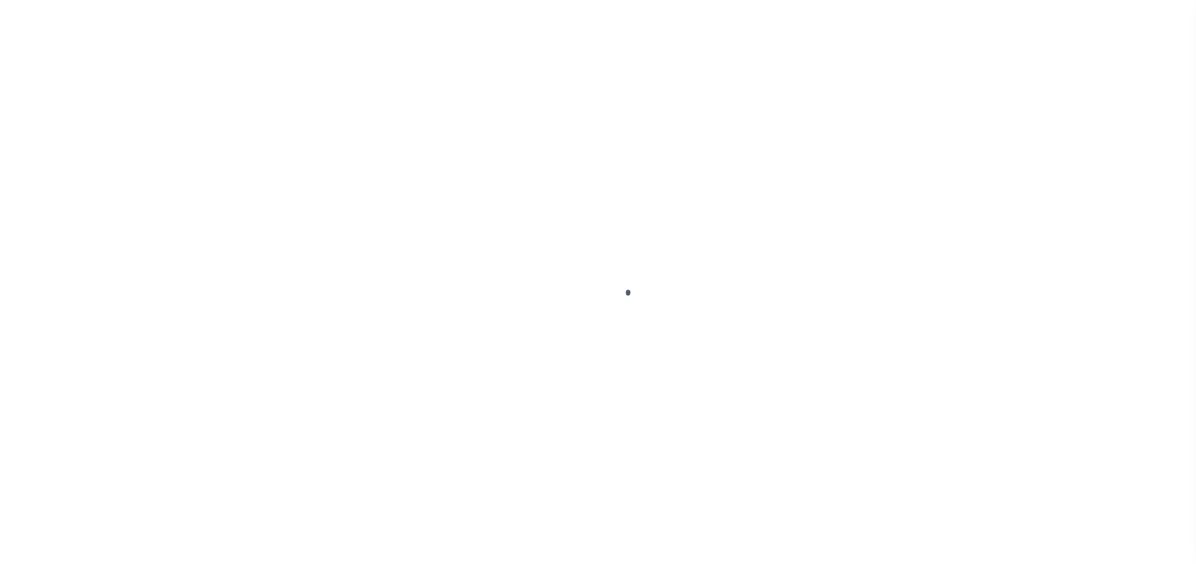
select select "2023"
type input "12"
select select
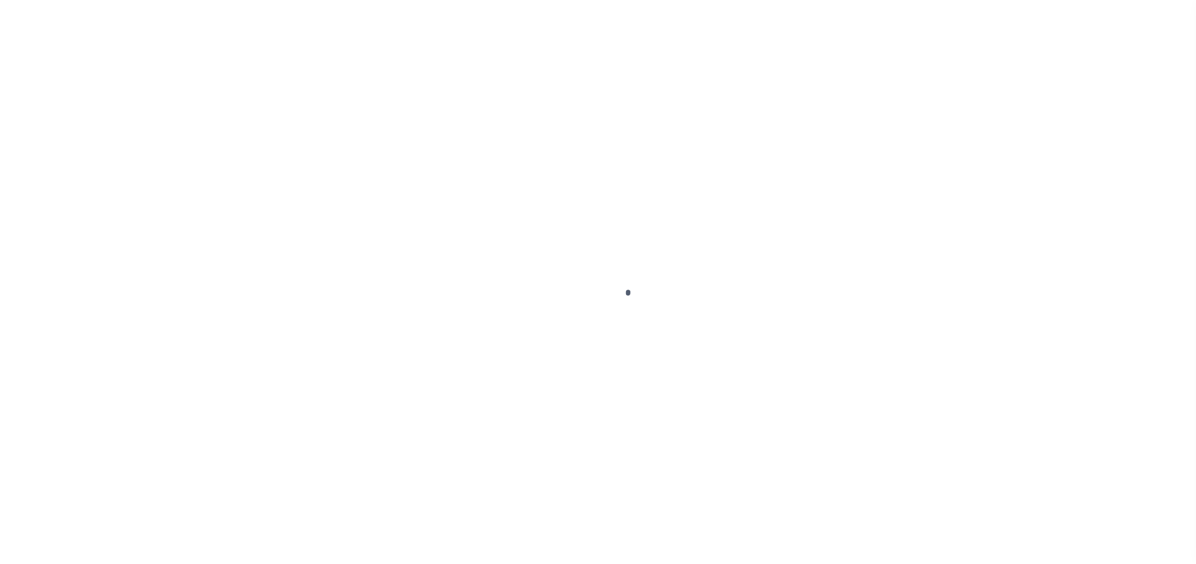
select select
type input "190140000"
type input "[GEOGRAPHIC_DATA]"
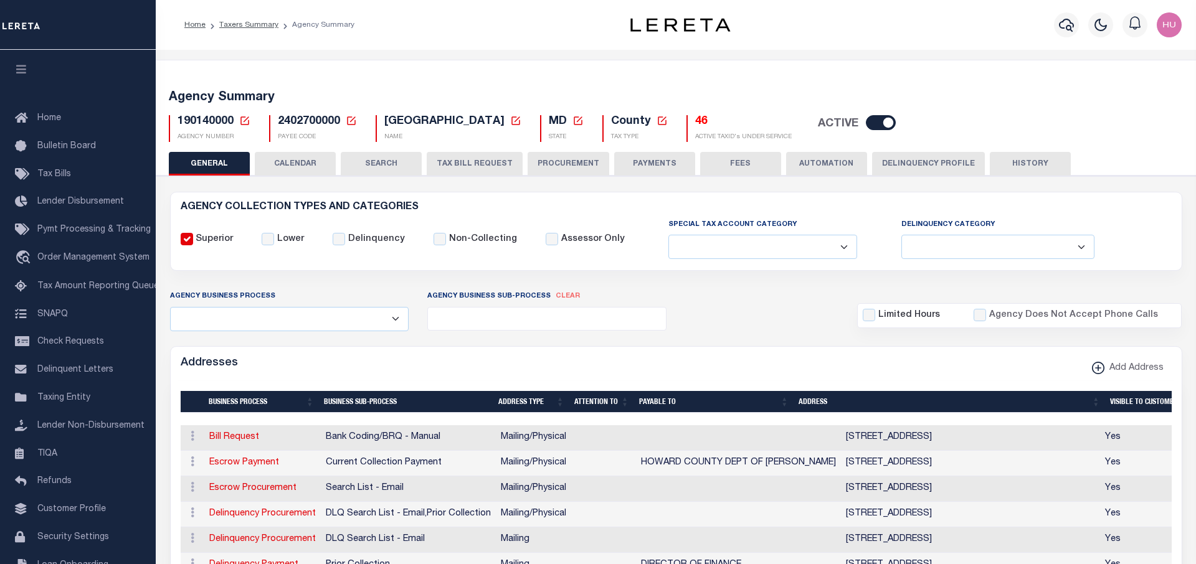
click at [913, 161] on button "Delinquency Profile" at bounding box center [928, 164] width 113 height 24
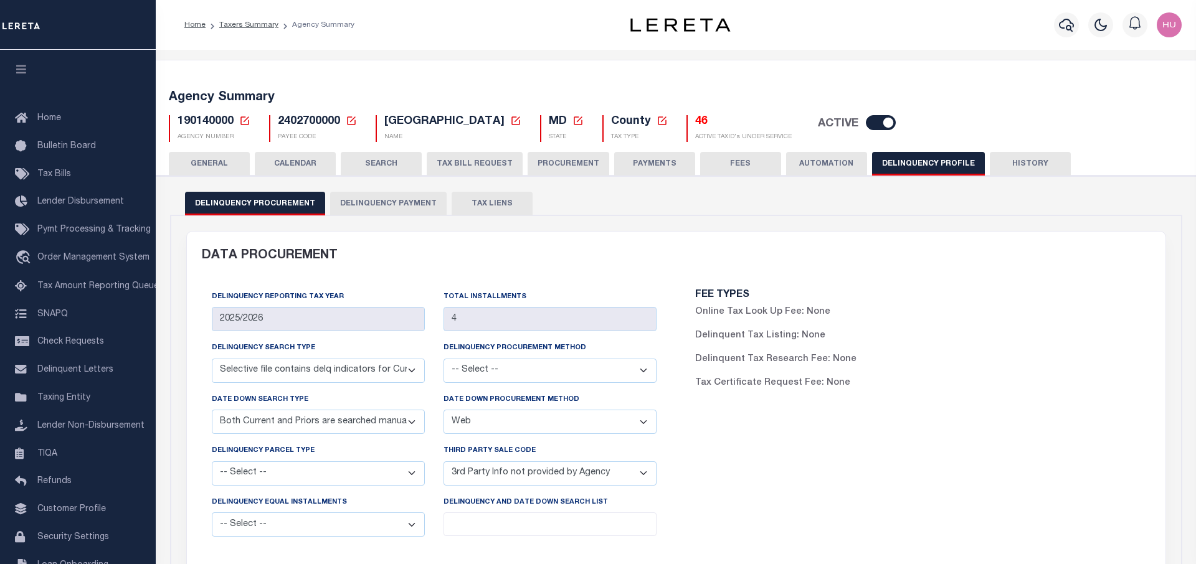
click at [404, 206] on button "Delinquency Payment" at bounding box center [388, 204] width 116 height 24
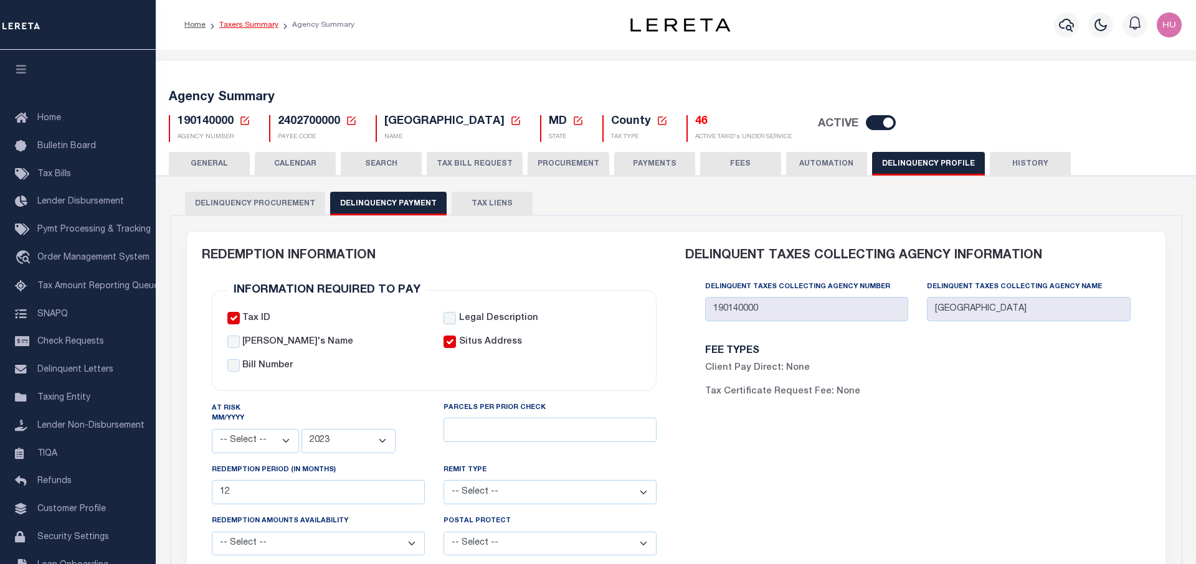
click at [245, 27] on link "Taxers Summary" at bounding box center [248, 24] width 59 height 7
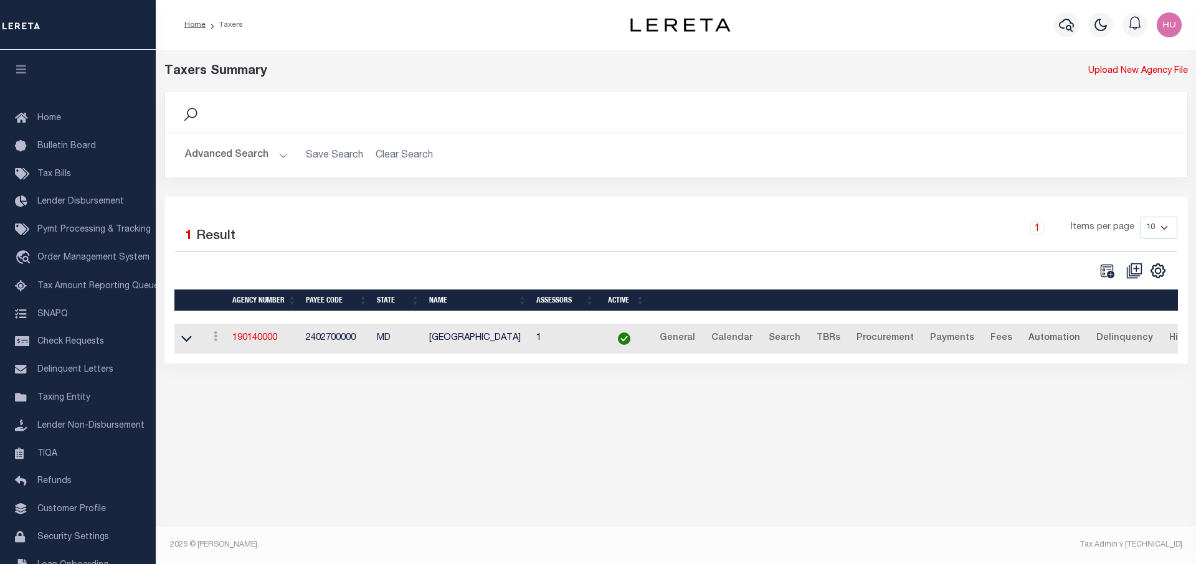
click at [486, 44] on div "Home Taxers Profile Sign out" at bounding box center [676, 25] width 1040 height 50
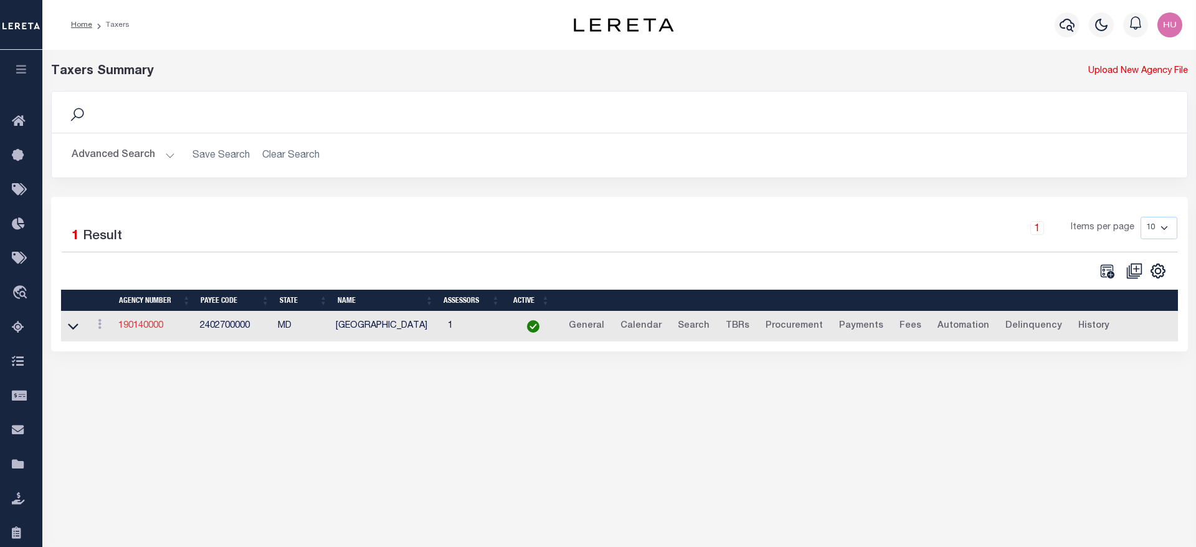
drag, startPoint x: 120, startPoint y: 331, endPoint x: 133, endPoint y: 323, distance: 15.4
click at [121, 330] on link "190140000" at bounding box center [140, 325] width 45 height 9
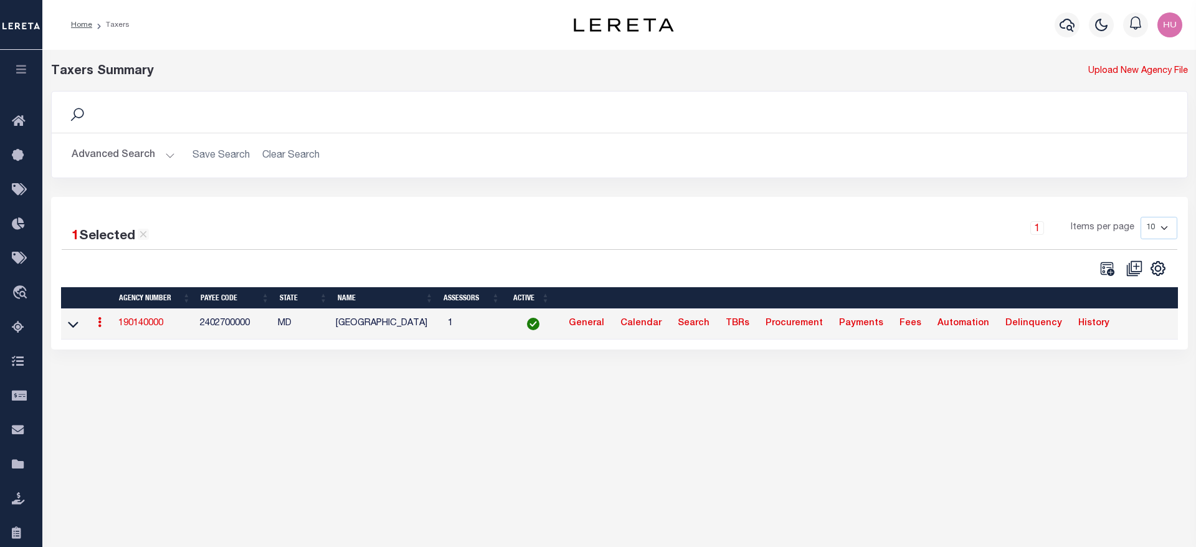
click at [133, 323] on link "190140000" at bounding box center [140, 323] width 45 height 9
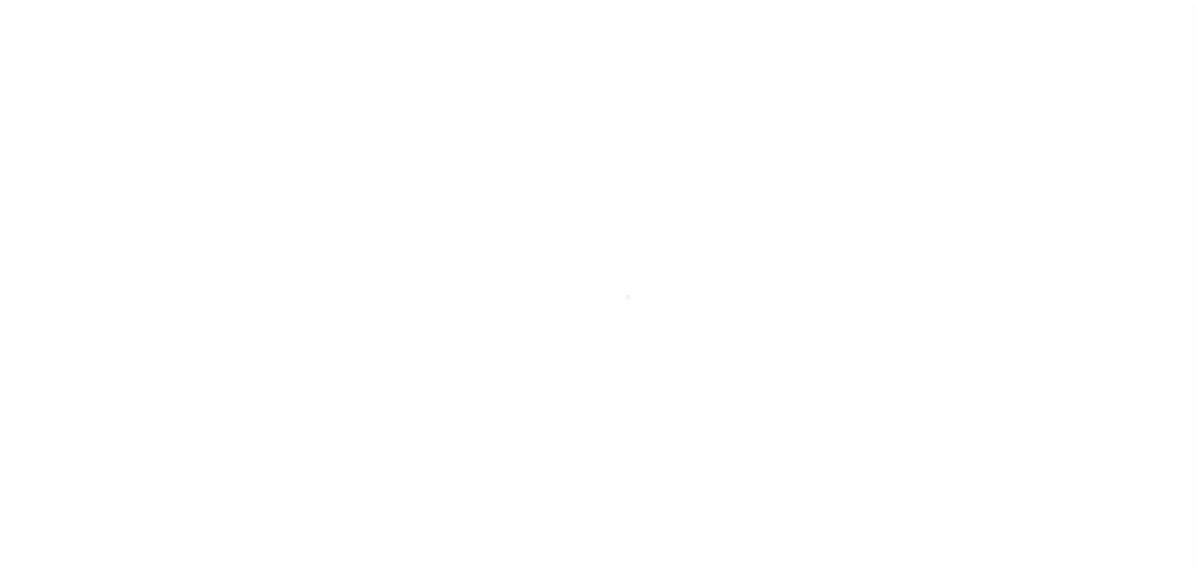
select select
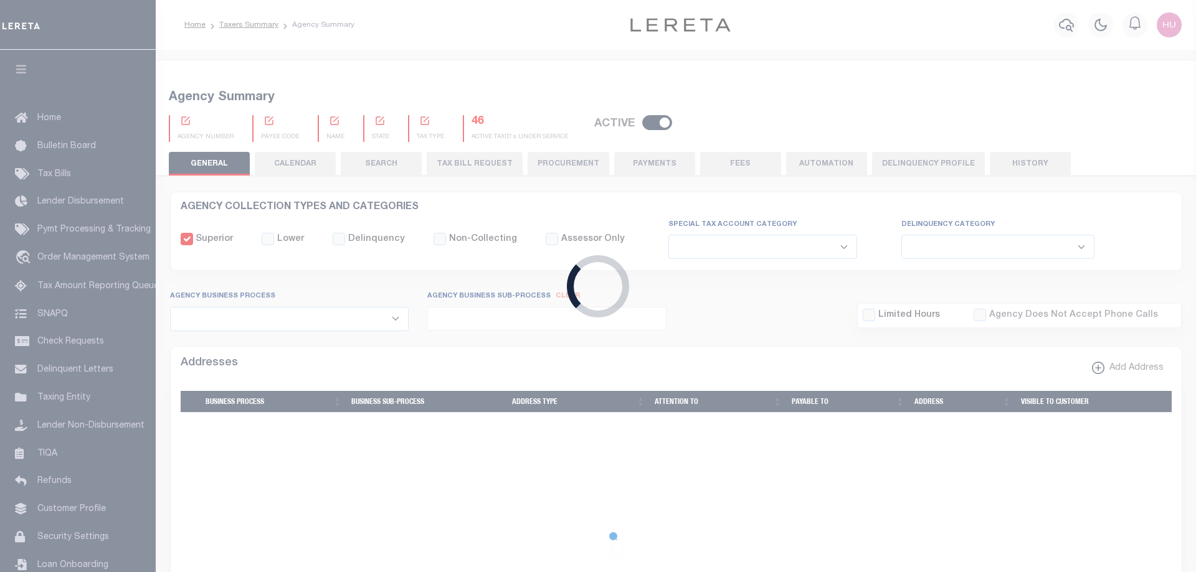
checkbox input "false"
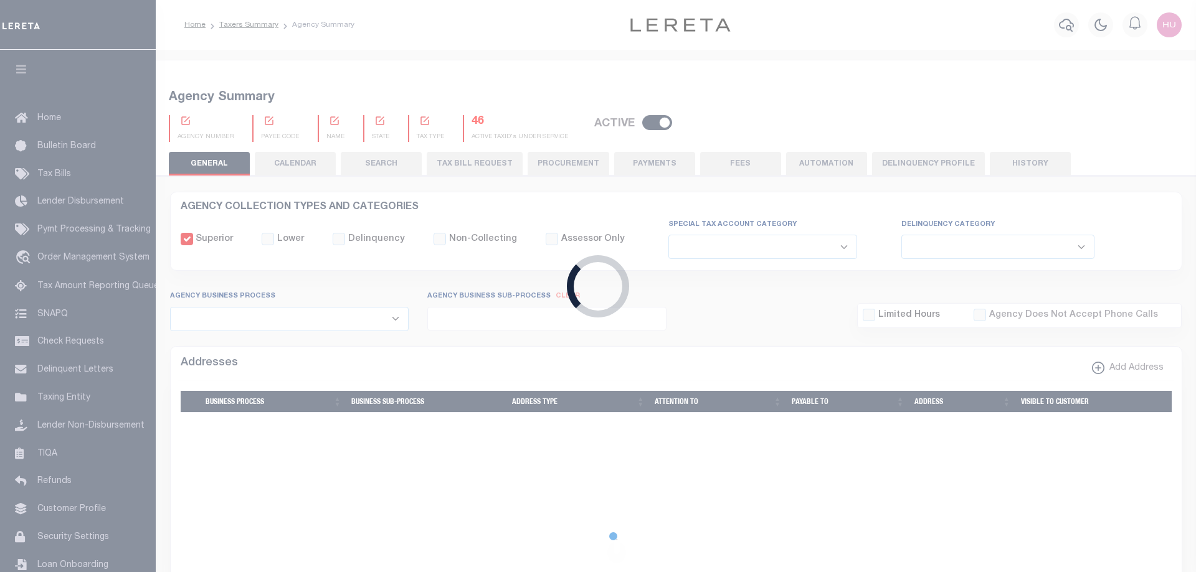
type input "2402700000"
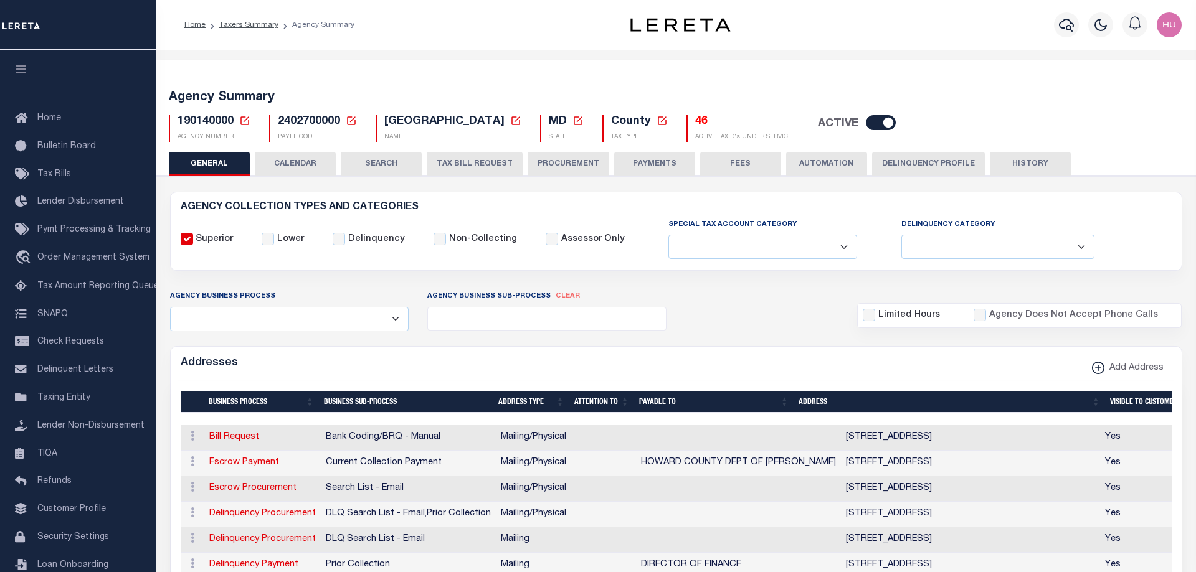
click at [944, 157] on button "Delinquency Profile" at bounding box center [928, 164] width 113 height 24
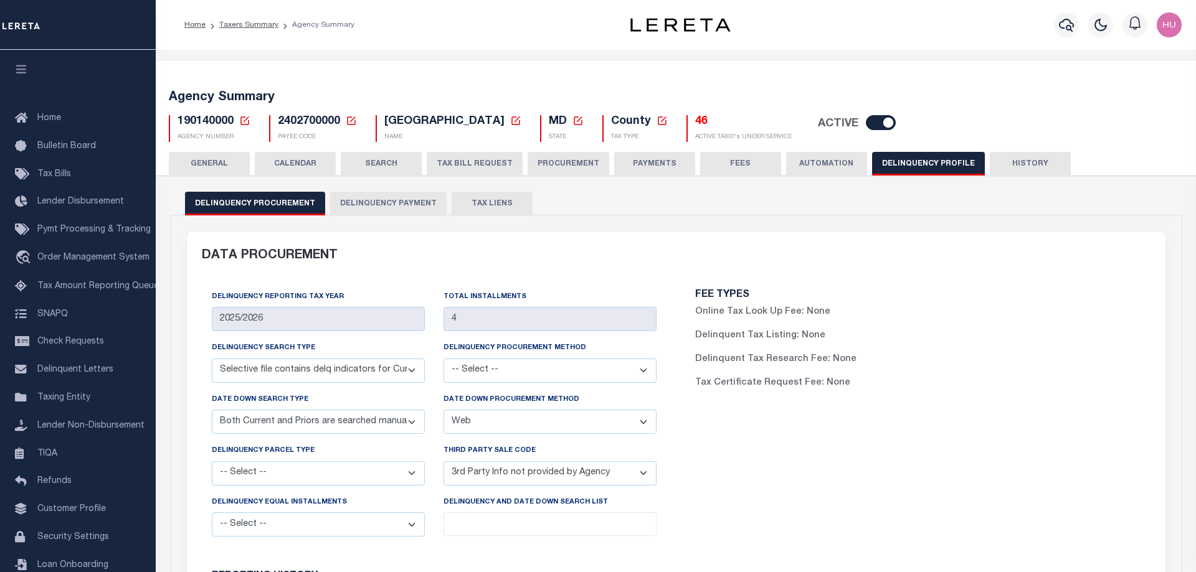
drag, startPoint x: 418, startPoint y: 203, endPoint x: 422, endPoint y: 211, distance: 8.7
click at [417, 203] on button "Delinquency Payment" at bounding box center [388, 204] width 116 height 24
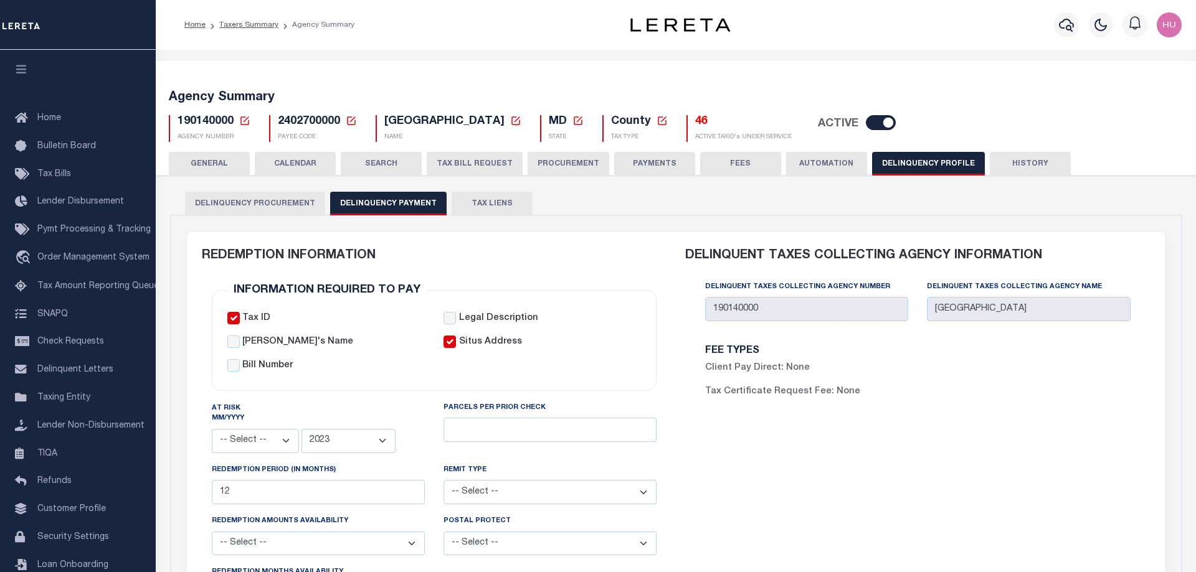
click at [937, 491] on div "DELINQUENT TAXES COLLECTING AGENCY INFORMATION Delinquent Taxes Collecting Agen…" at bounding box center [918, 429] width 484 height 395
click at [882, 475] on div "DELINQUENT TAXES COLLECTING AGENCY INFORMATION Delinquent Taxes Collecting Agen…" at bounding box center [918, 429] width 484 height 395
click at [864, 28] on div "Profile Sign out" at bounding box center [976, 25] width 422 height 44
click at [1003, 434] on div "DELINQUENT TAXES COLLECTING AGENCY INFORMATION Delinquent Taxes Collecting Agen…" at bounding box center [918, 429] width 484 height 395
click at [529, 27] on div "Home Taxers Summary Agency Summary" at bounding box center [385, 25] width 422 height 26
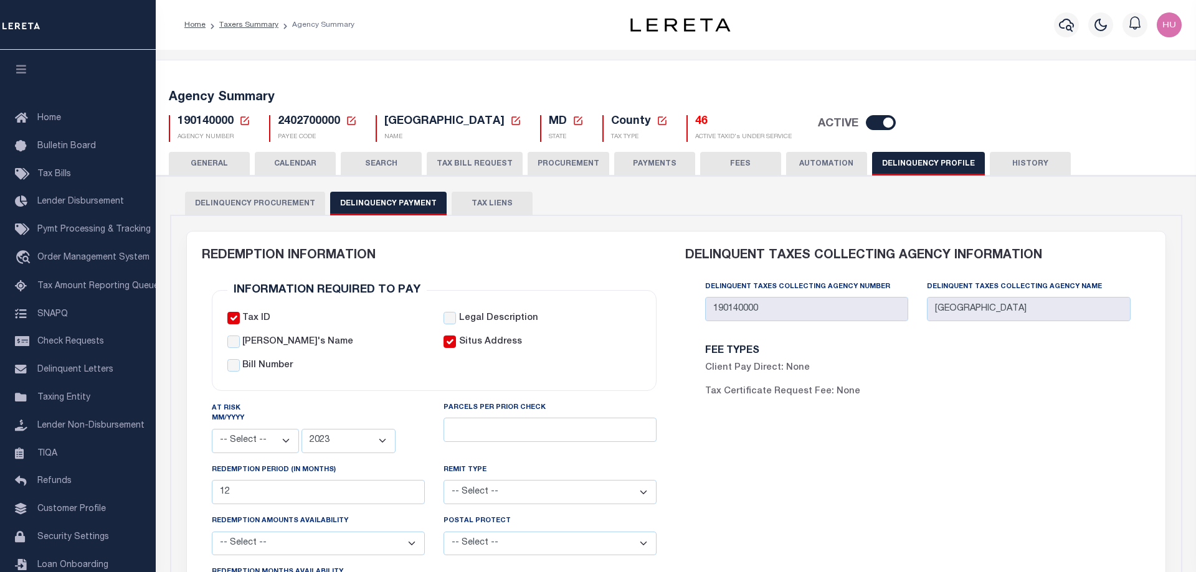
click at [997, 479] on div "DELINQUENT TAXES COLLECTING AGENCY INFORMATION Delinquent Taxes Collecting Agen…" at bounding box center [918, 429] width 484 height 395
click at [260, 22] on link "Taxers Summary" at bounding box center [248, 24] width 59 height 7
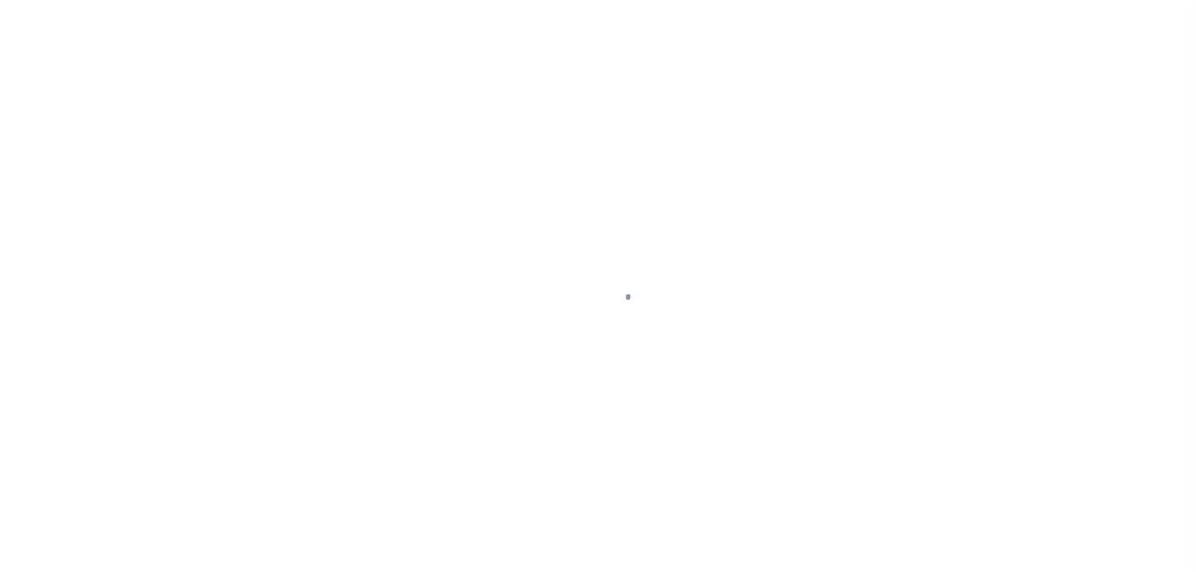
select select
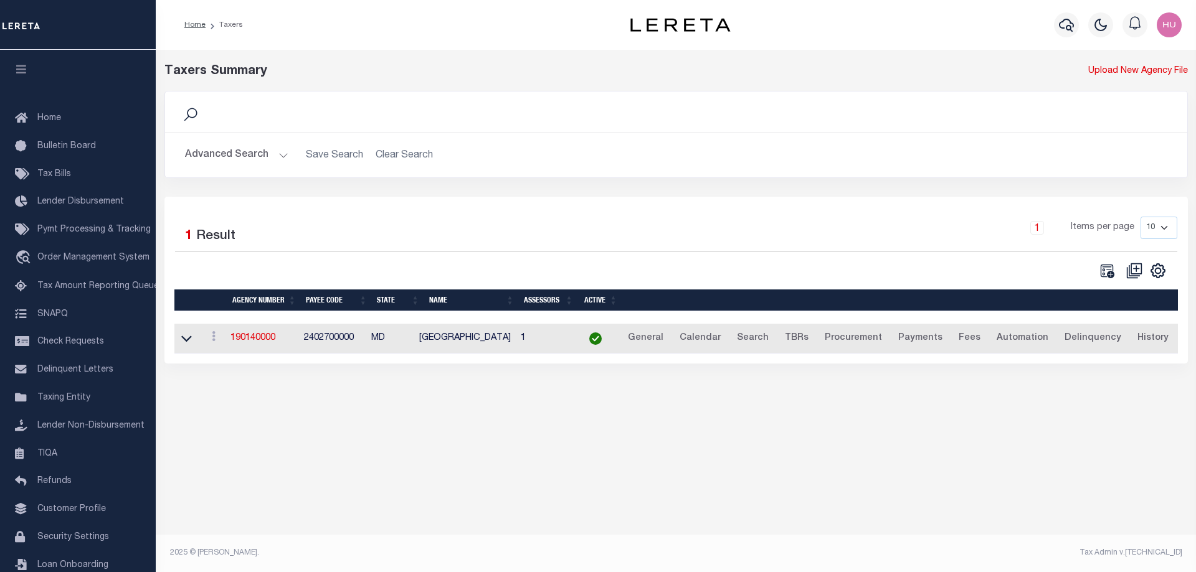
click at [229, 149] on button "Advanced Search" at bounding box center [236, 155] width 103 height 24
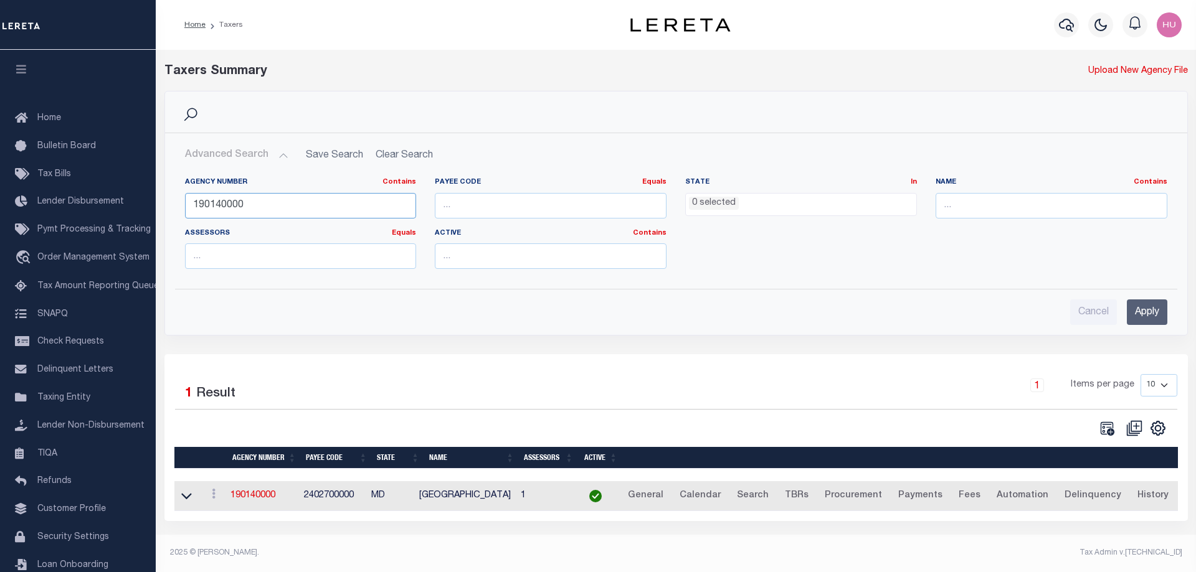
click at [215, 202] on input "190140000" at bounding box center [301, 206] width 232 height 26
paste input "2050"
type input "120500000"
click at [1130, 312] on input "Apply" at bounding box center [1147, 313] width 40 height 26
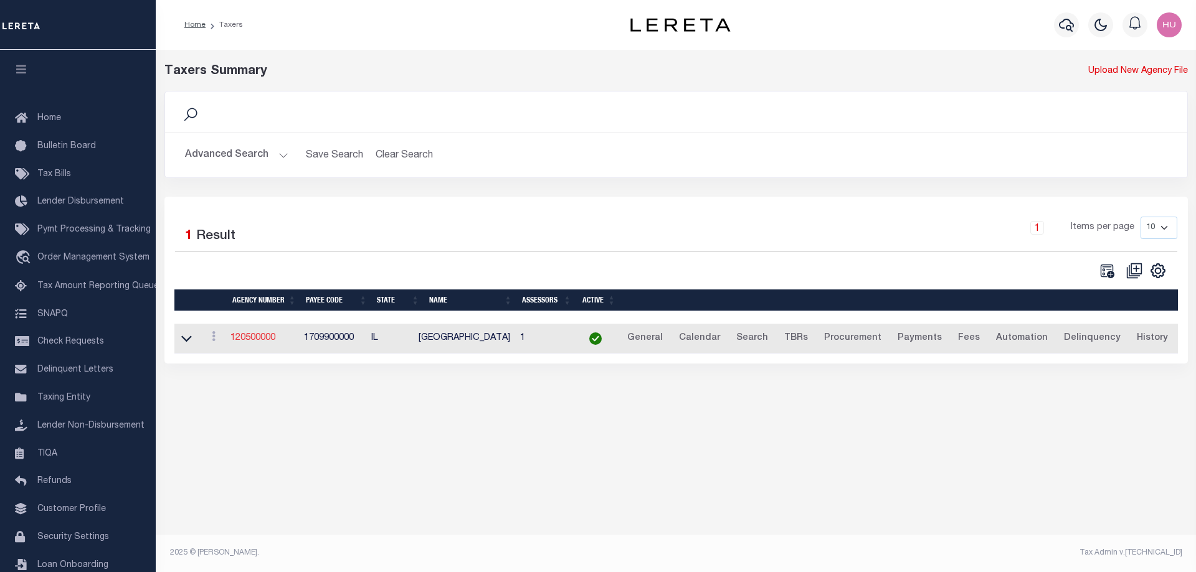
click at [260, 337] on link "120500000" at bounding box center [252, 338] width 45 height 9
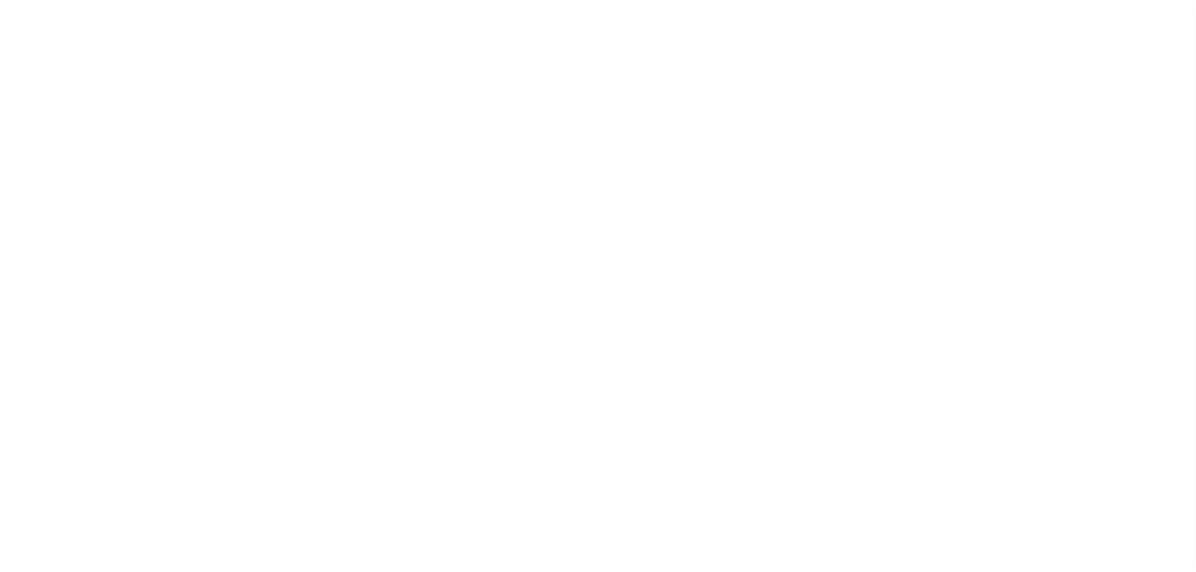
select select
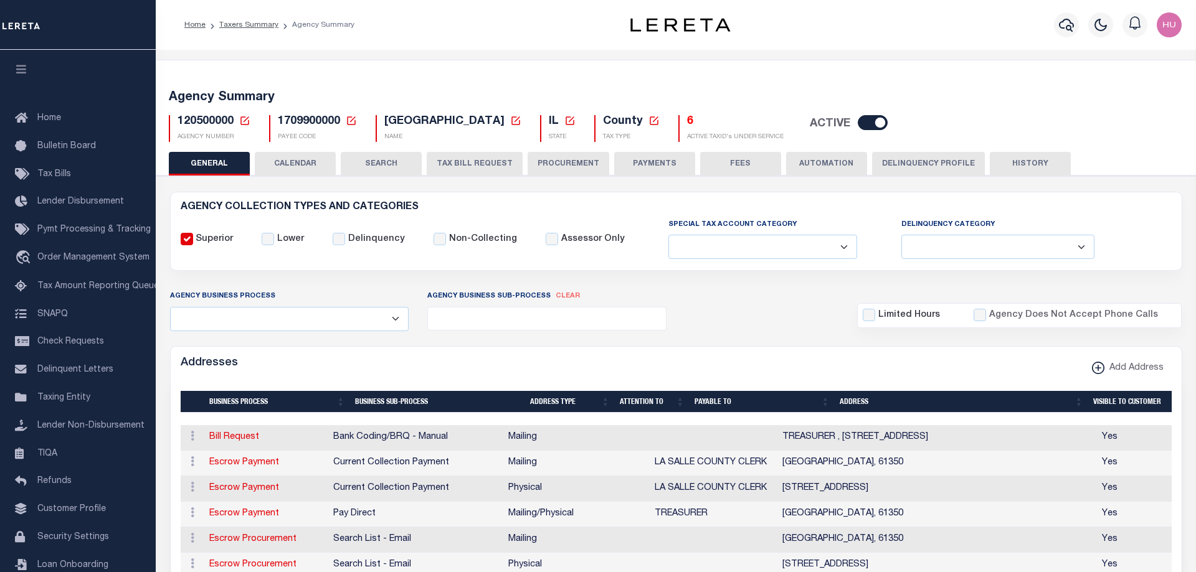
click at [1030, 165] on button "HISTORY" at bounding box center [1030, 164] width 81 height 24
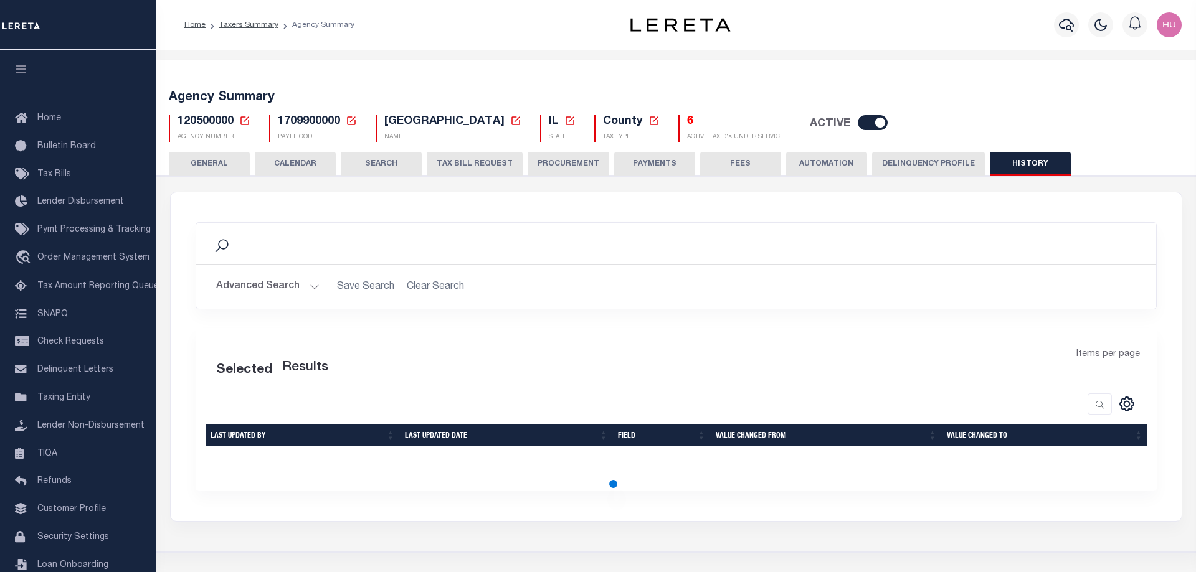
click at [949, 163] on button "Delinquency Profile" at bounding box center [928, 164] width 113 height 24
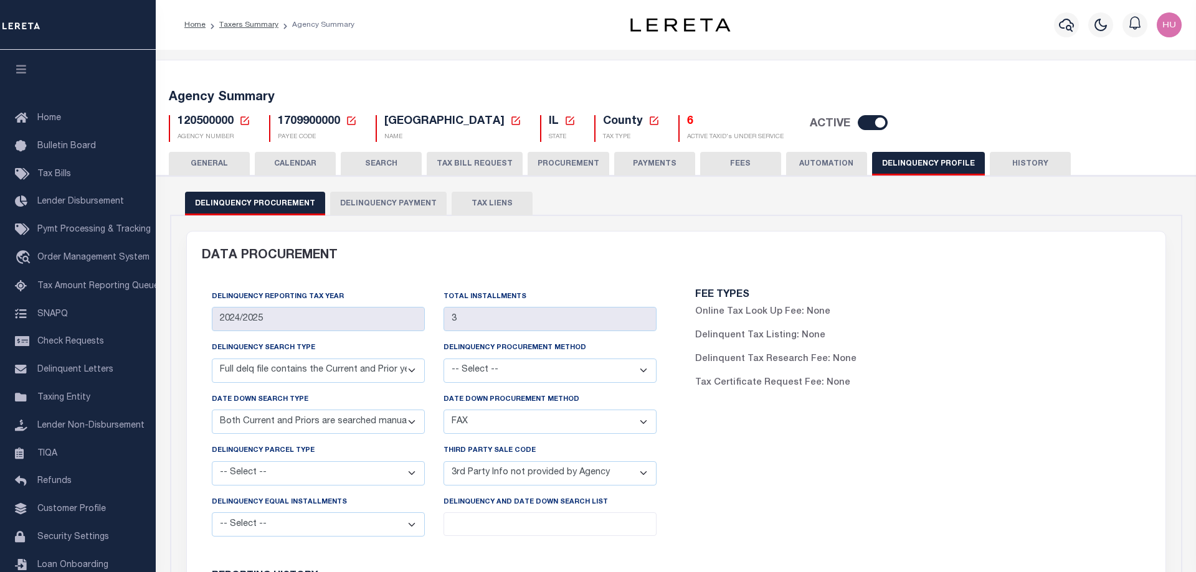
click at [409, 204] on button "Delinquency Payment" at bounding box center [388, 204] width 116 height 24
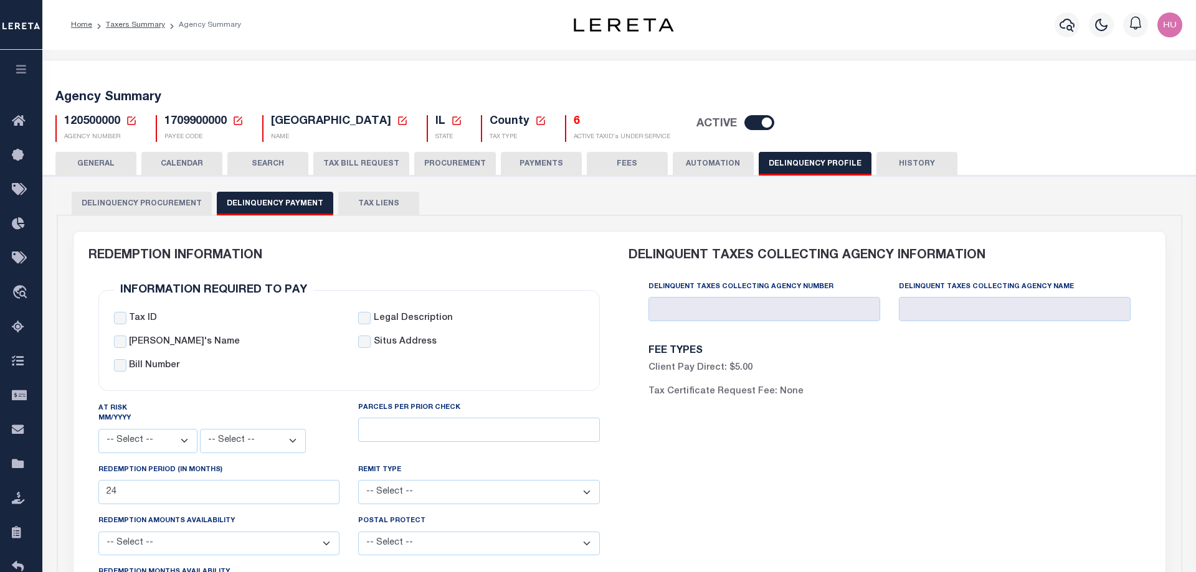
click at [1019, 195] on div "Delinquency Procurement Delinquency Payment TAX LIENS" at bounding box center [620, 203] width 1096 height 23
click at [798, 39] on div "Profile Sign out" at bounding box center [951, 25] width 469 height 44
